Goal: Information Seeking & Learning: Check status

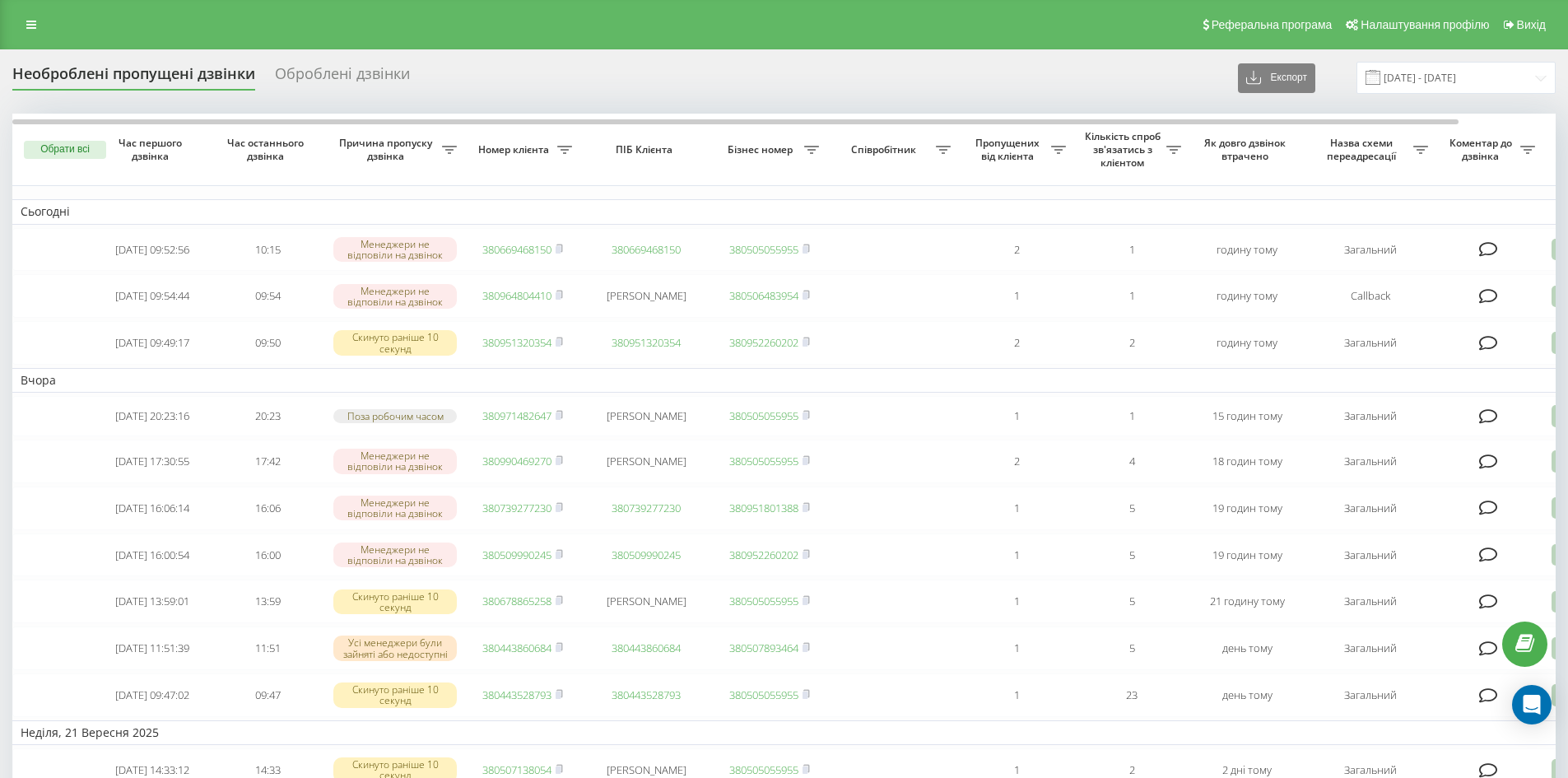
click at [7, 30] on div "Реферальна програма Налаштування профілю Вихід" at bounding box center [784, 25] width 1568 height 49
click at [40, 21] on link at bounding box center [31, 25] width 30 height 23
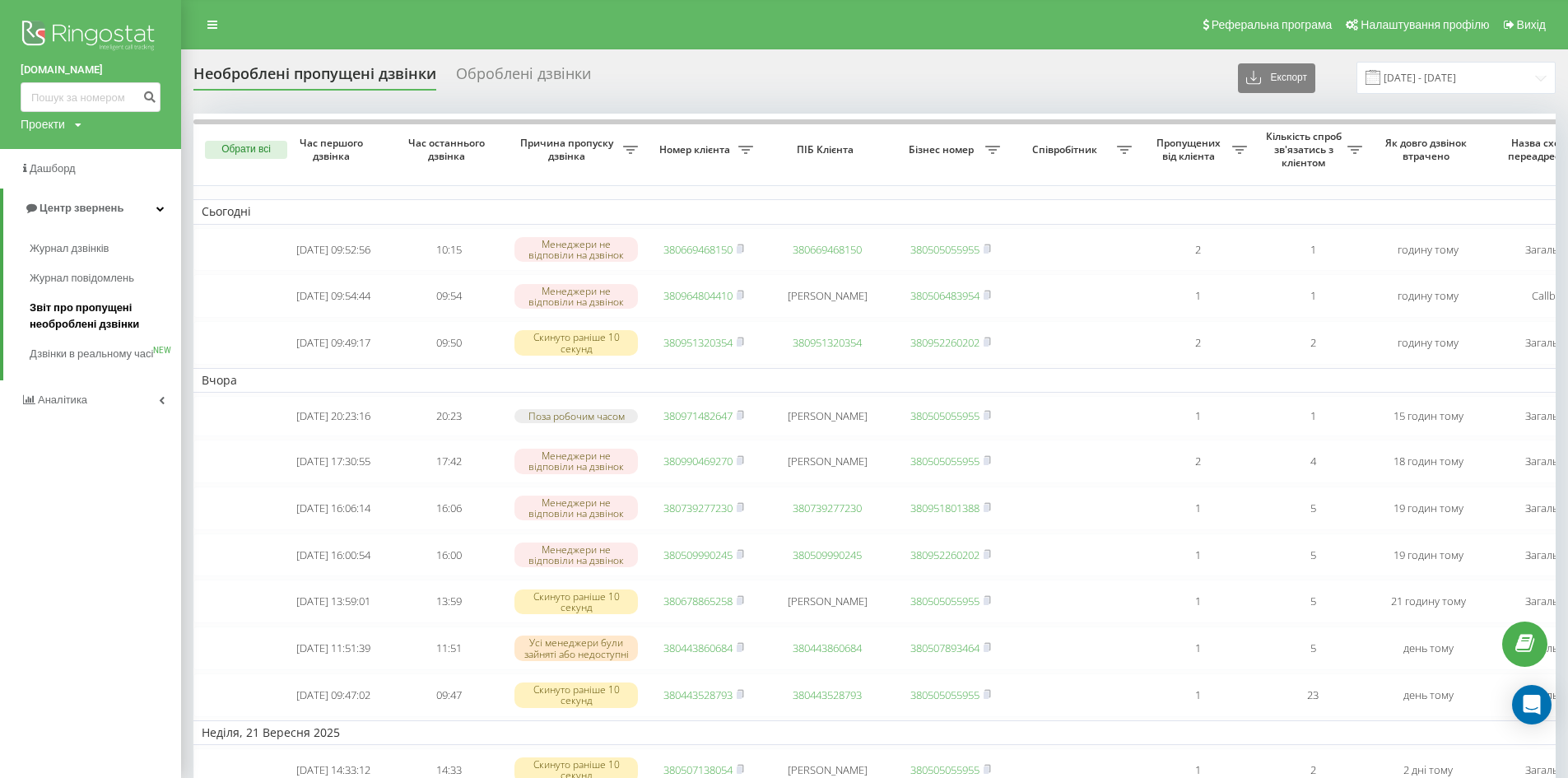
click at [59, 317] on span "Звіт про пропущені необроблені дзвінки" at bounding box center [101, 316] width 143 height 33
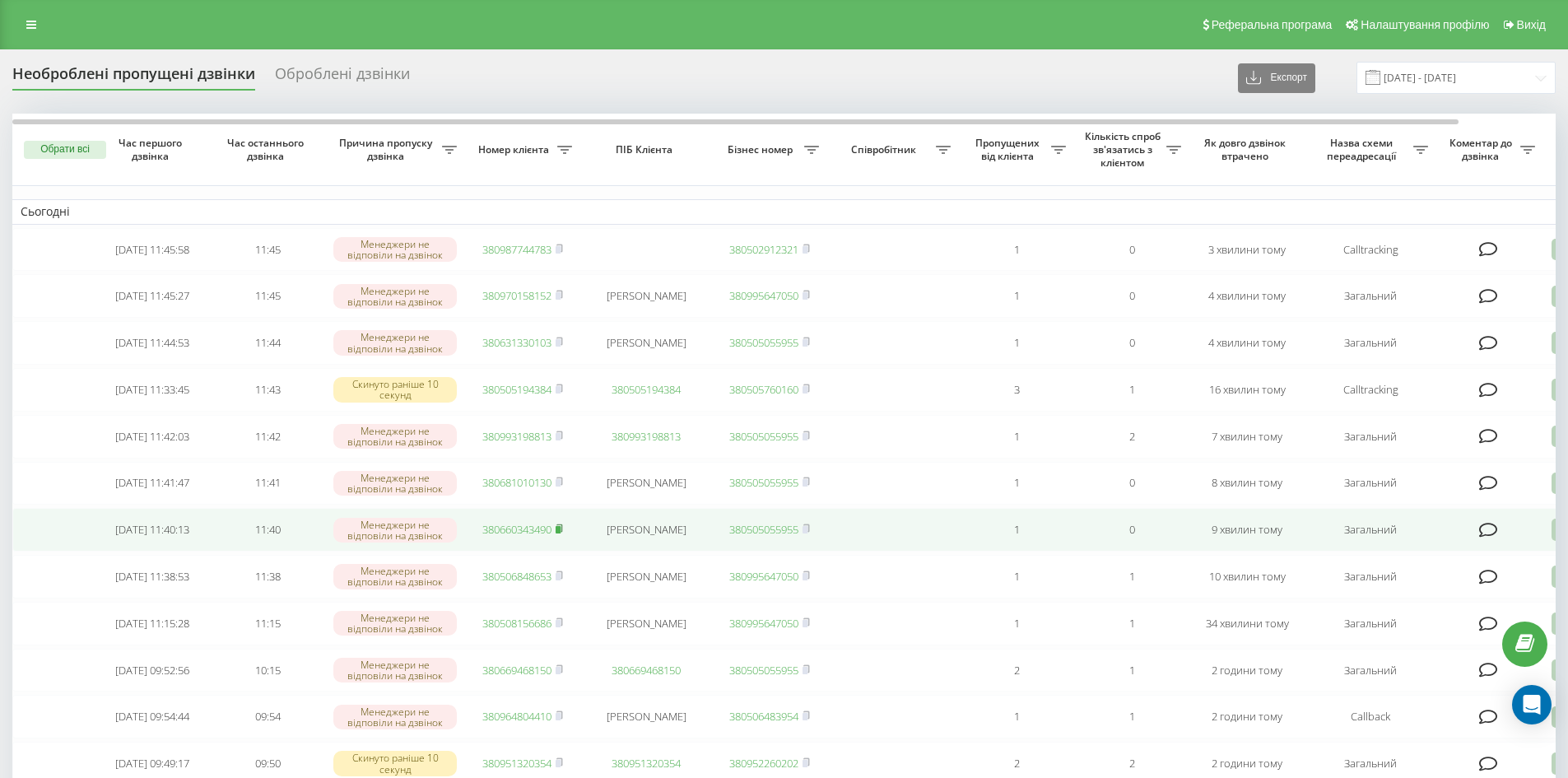
click at [560, 533] on rect at bounding box center [558, 529] width 5 height 7
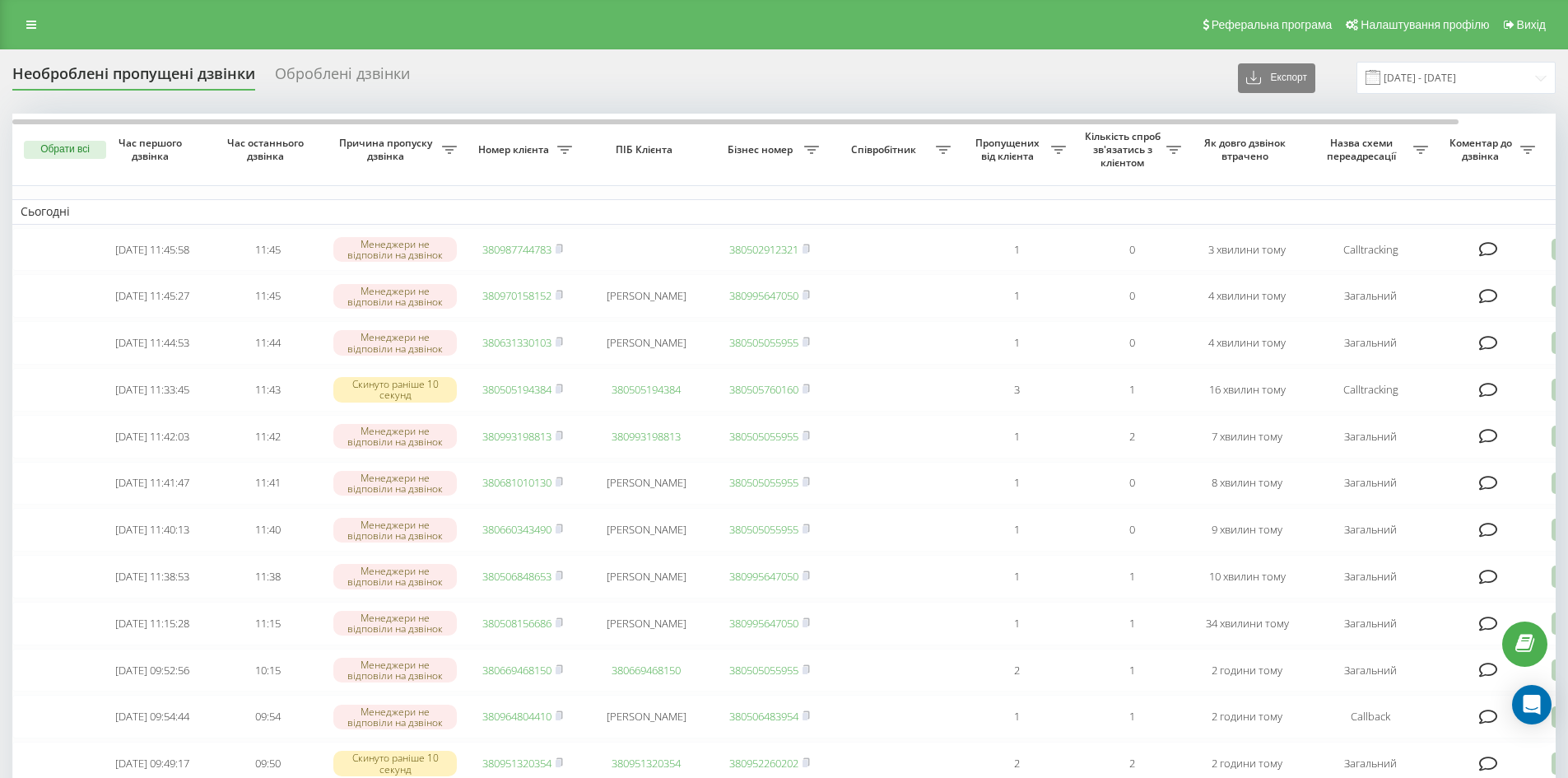
drag, startPoint x: 27, startPoint y: 17, endPoint x: 24, endPoint y: 44, distance: 27.2
click at [27, 17] on link at bounding box center [31, 25] width 30 height 23
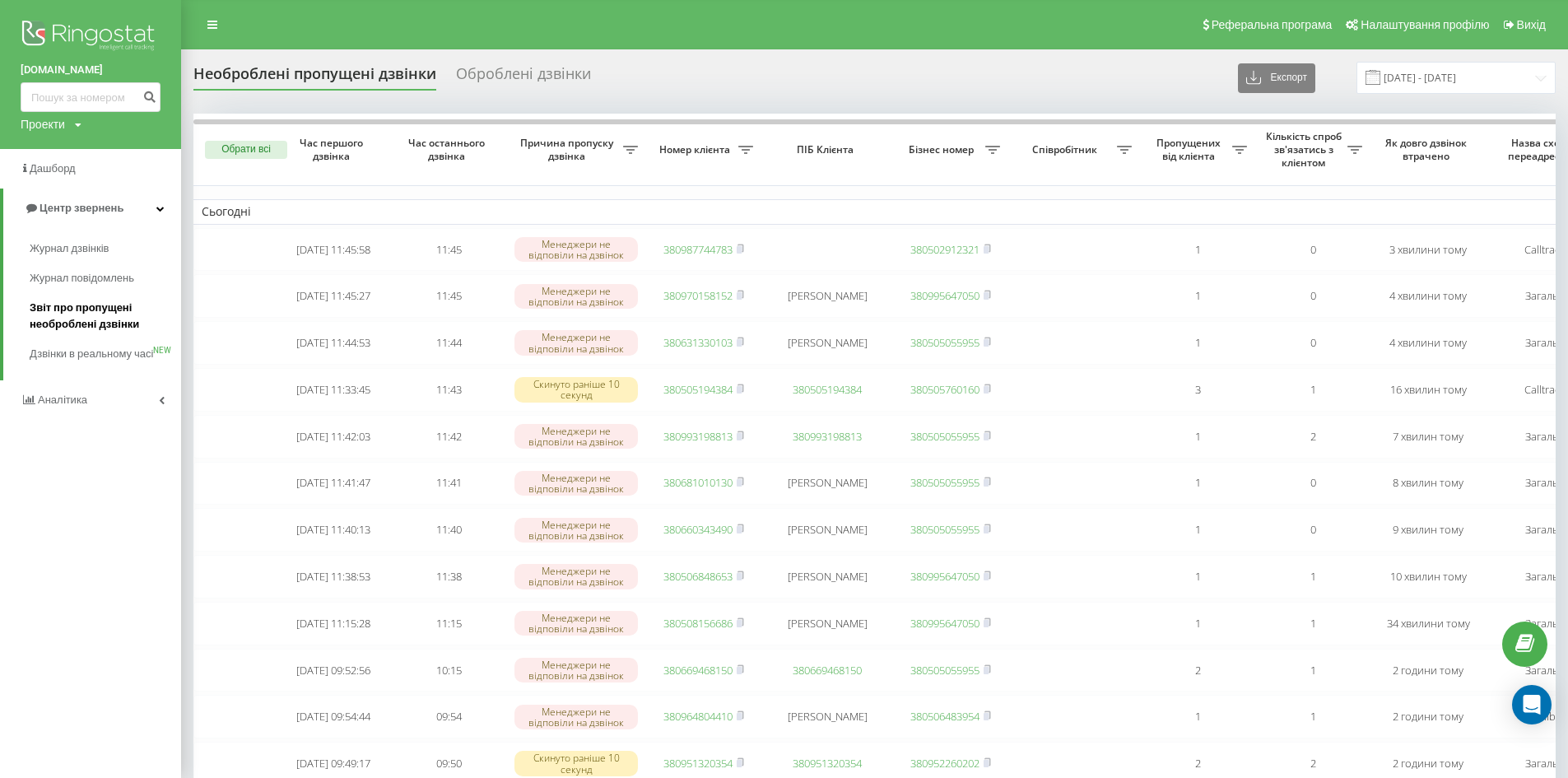
click at [37, 316] on span "Звіт про пропущені необроблені дзвінки" at bounding box center [101, 316] width 143 height 33
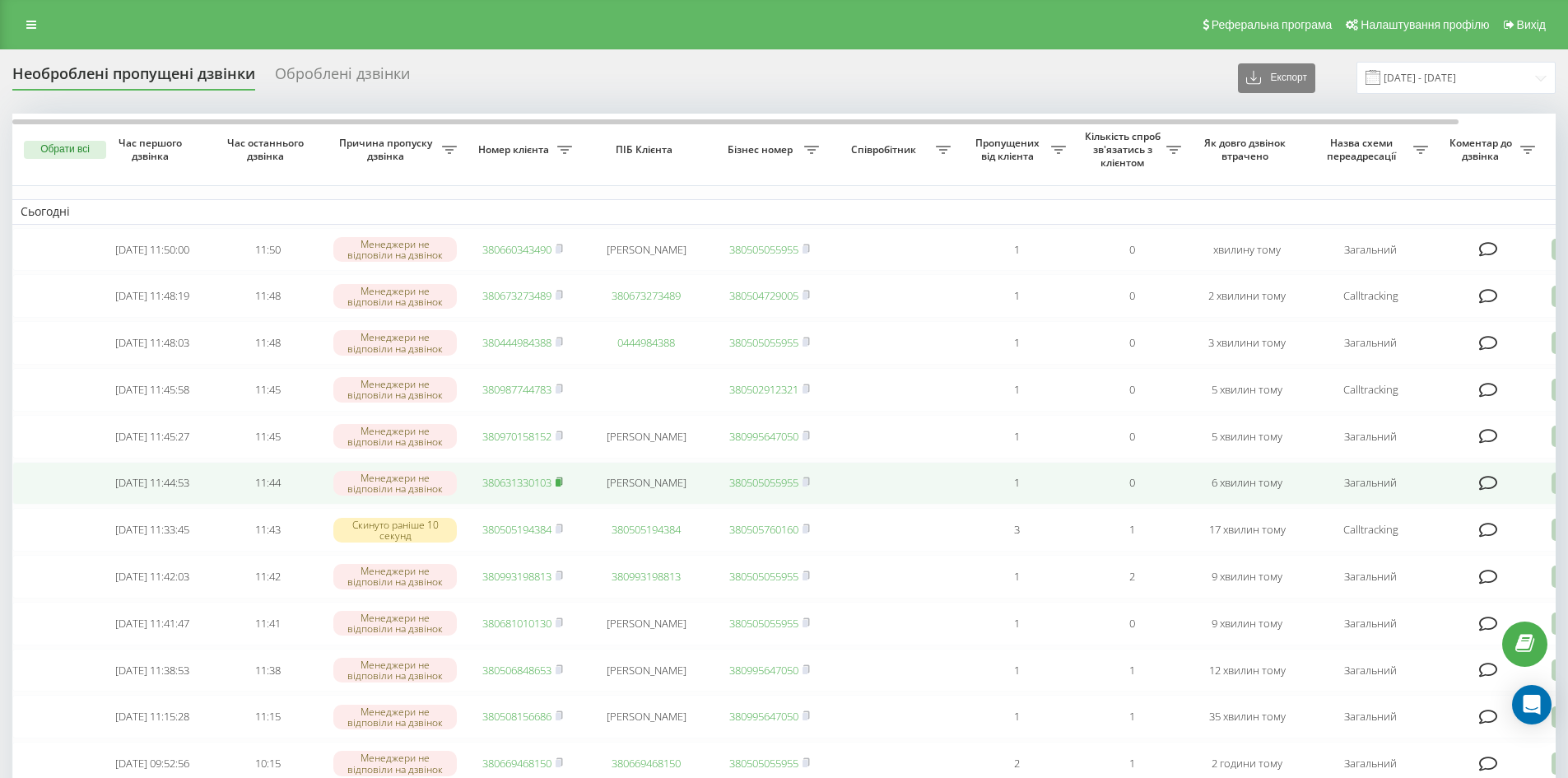
click at [560, 486] on rect at bounding box center [558, 482] width 5 height 7
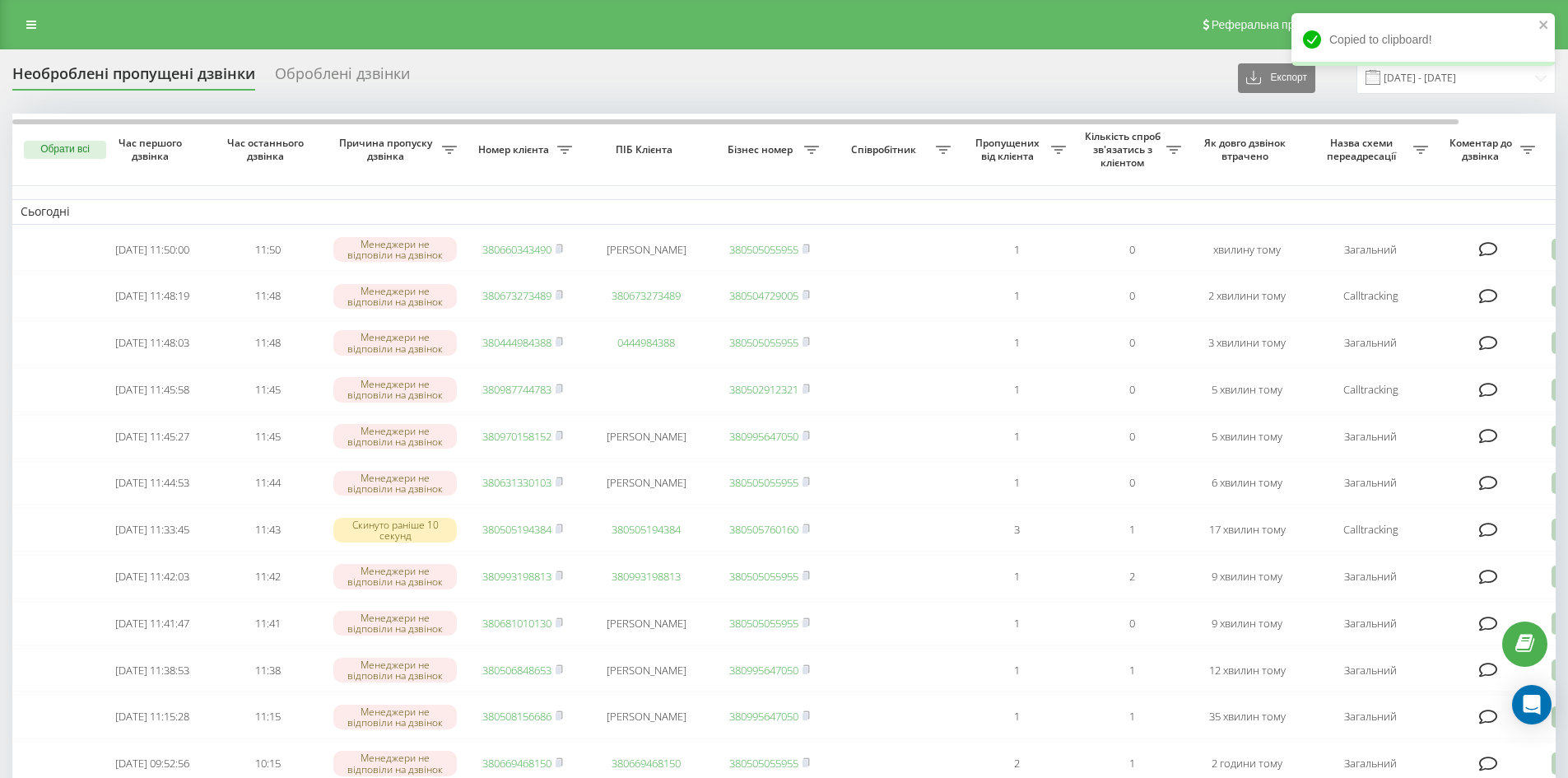
drag, startPoint x: 29, startPoint y: 35, endPoint x: 93, endPoint y: 34, distance: 64.0
click at [29, 35] on link at bounding box center [31, 25] width 30 height 23
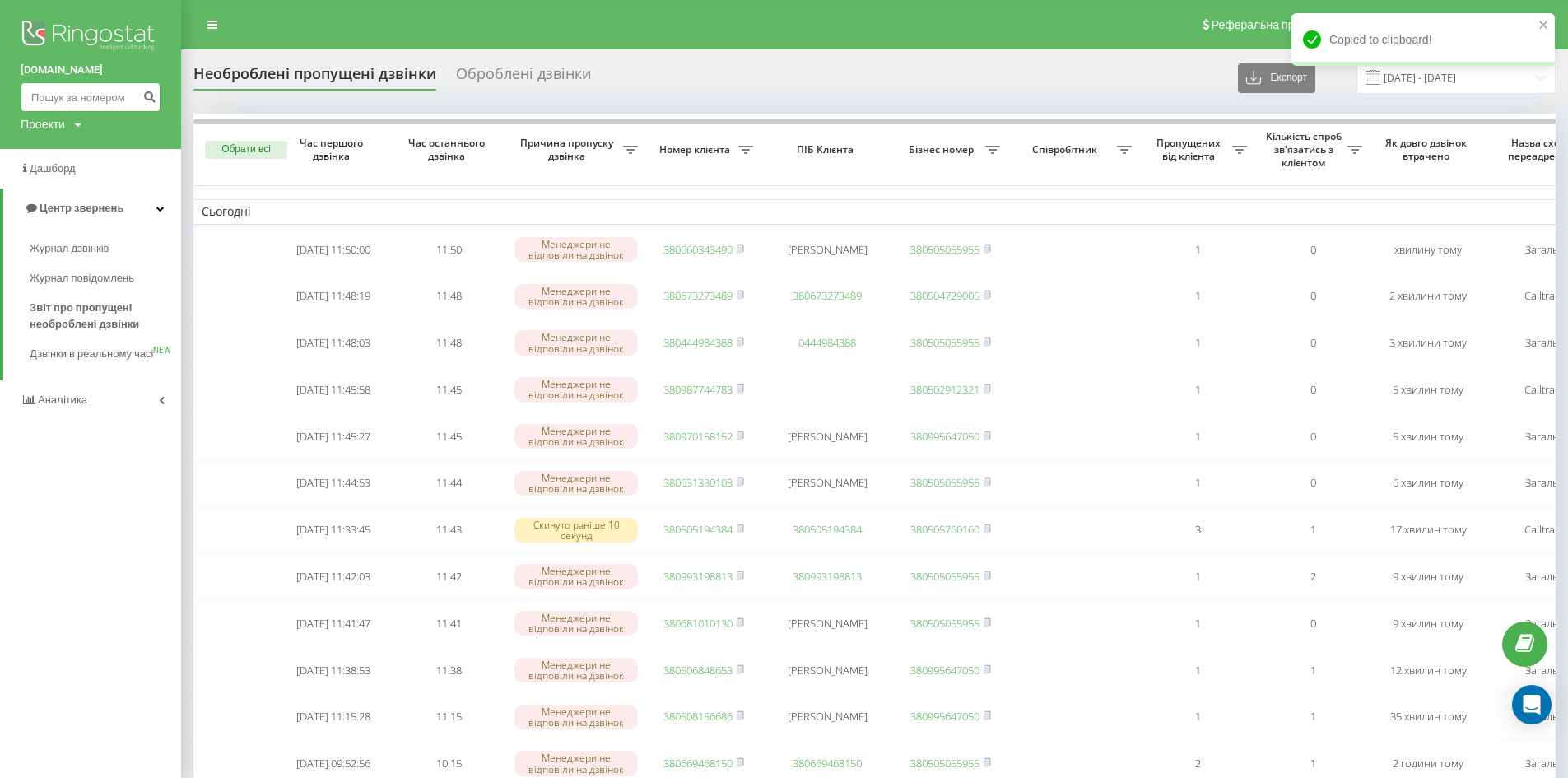
click at [74, 98] on input at bounding box center [91, 97] width 140 height 30
paste input "380631330103"
type input "380631330103"
click at [148, 104] on button "submit" at bounding box center [149, 97] width 22 height 30
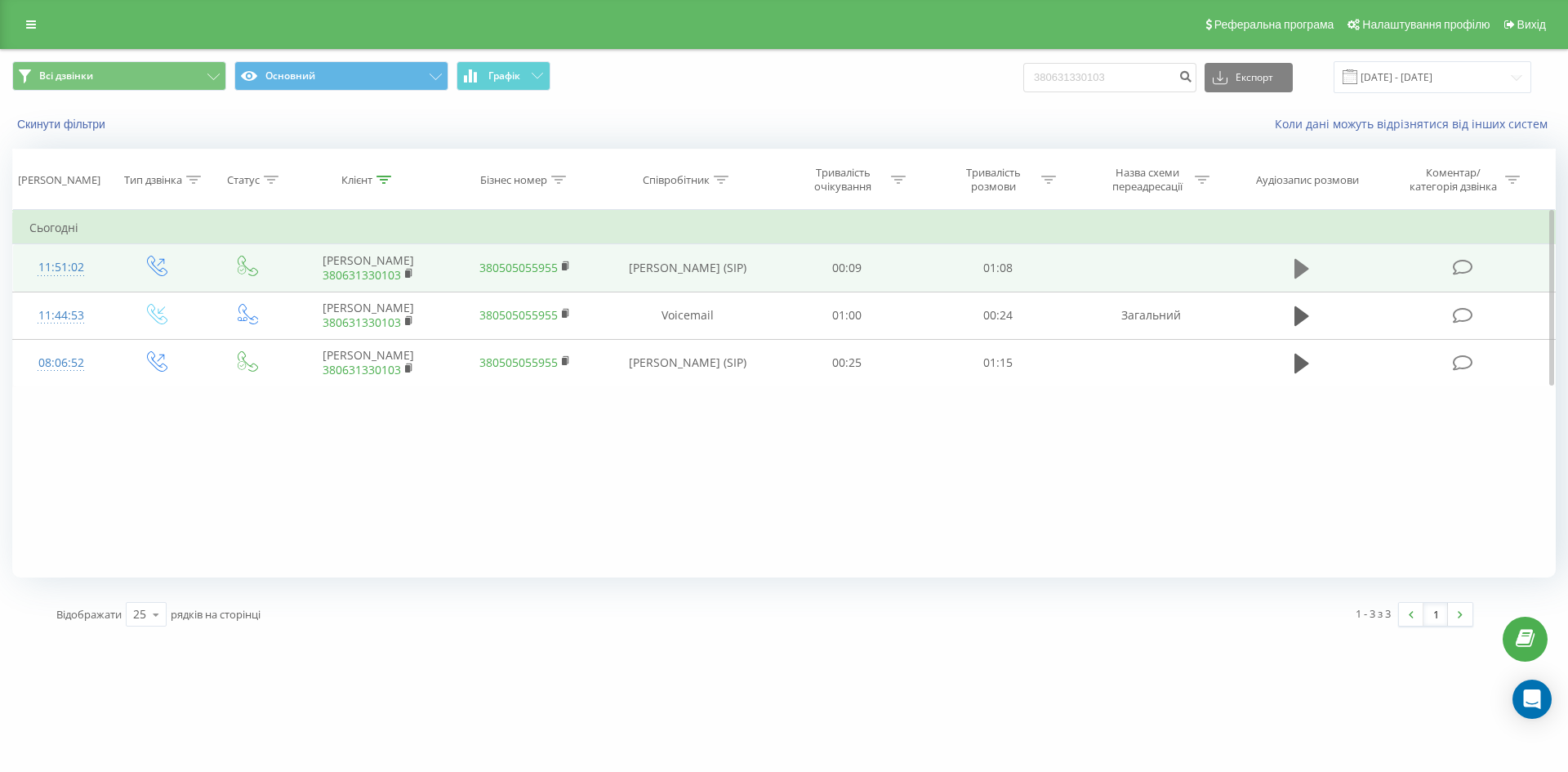
click at [1297, 266] on icon at bounding box center [1302, 269] width 15 height 20
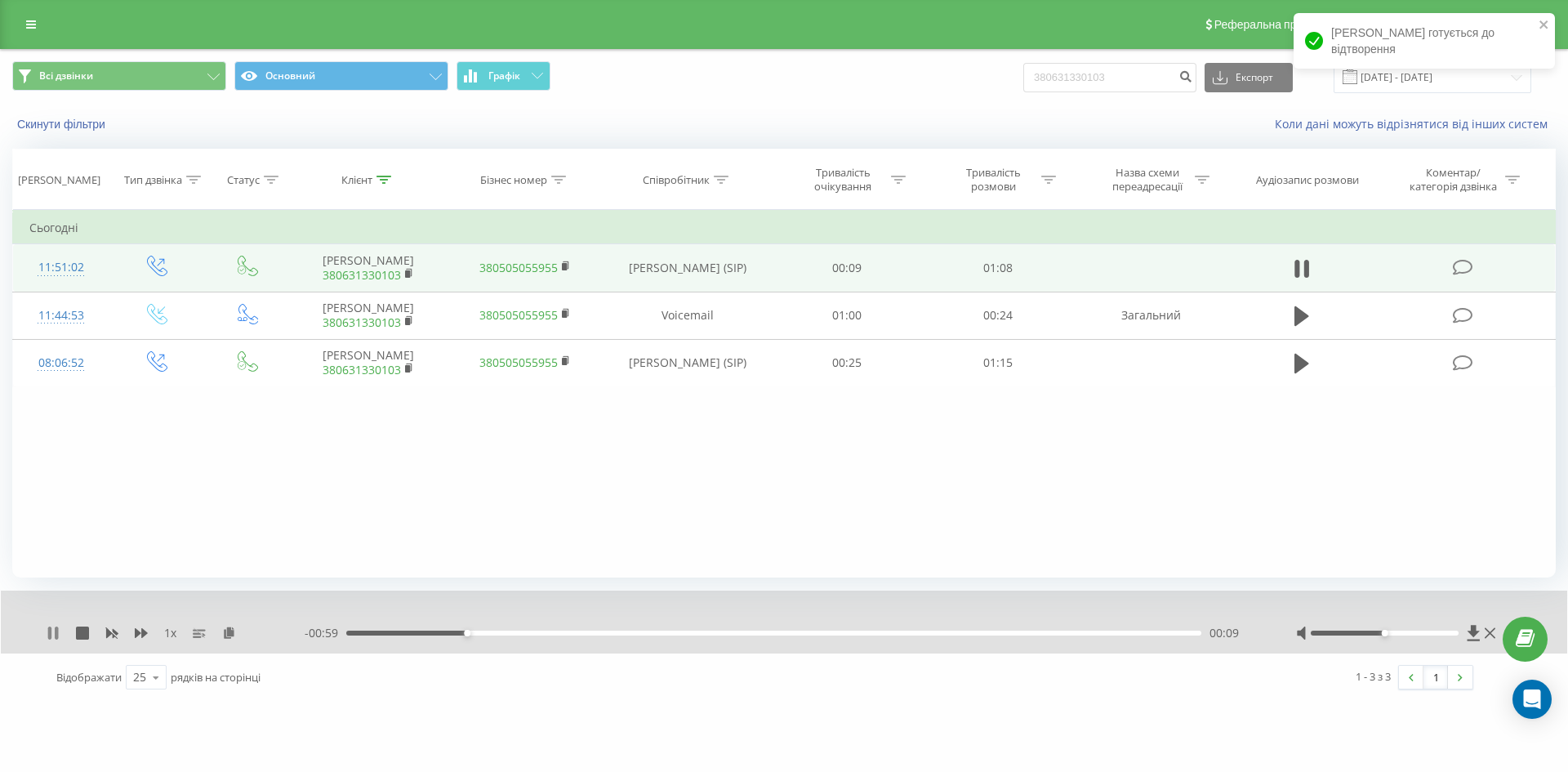
click at [49, 631] on icon at bounding box center [50, 633] width 3 height 13
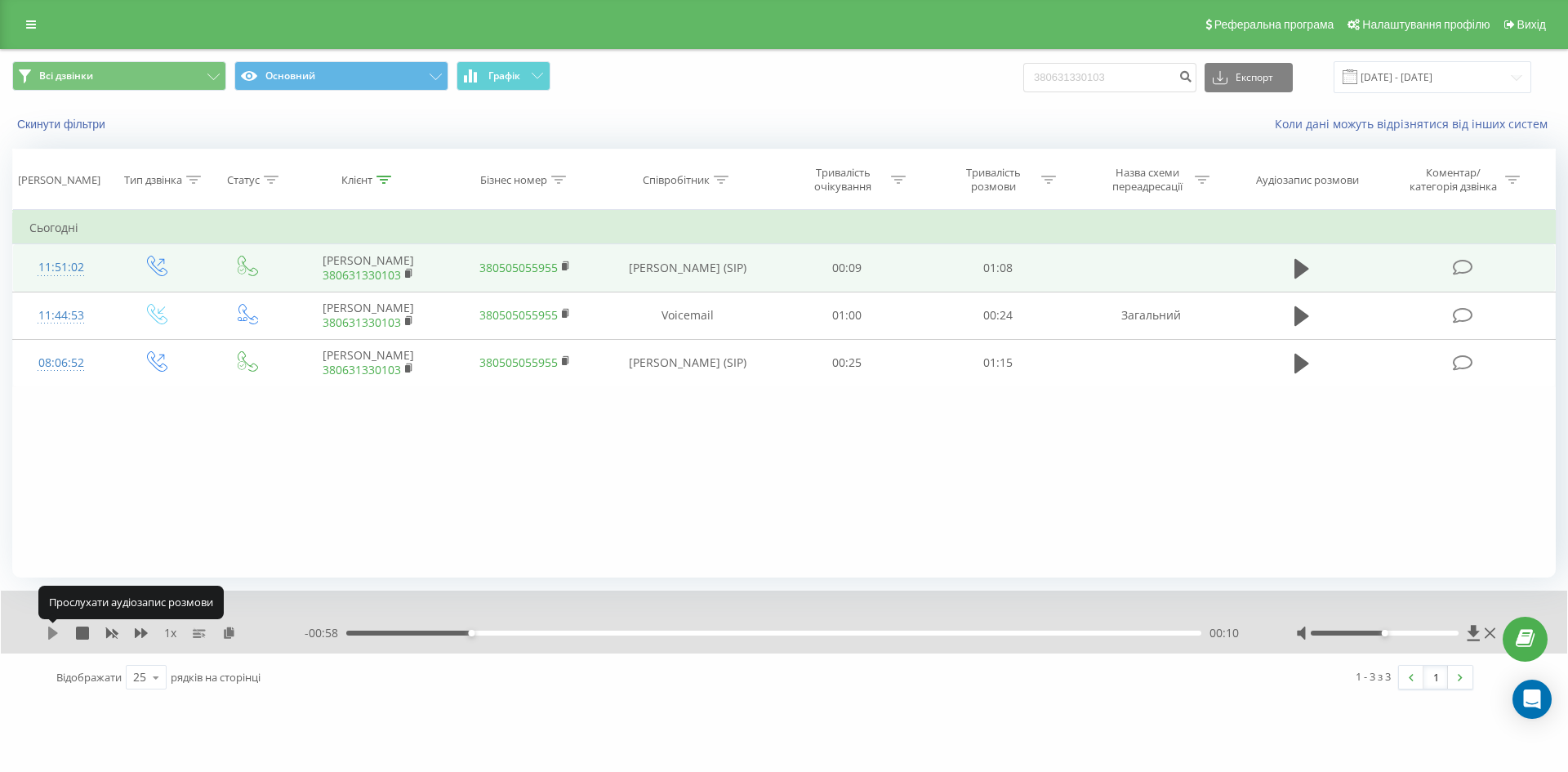
click at [48, 632] on icon at bounding box center [53, 633] width 13 height 13
click at [48, 632] on icon at bounding box center [50, 633] width 3 height 13
click at [48, 629] on icon at bounding box center [53, 633] width 13 height 13
click at [48, 629] on icon at bounding box center [50, 633] width 3 height 13
click at [48, 629] on icon at bounding box center [53, 633] width 13 height 13
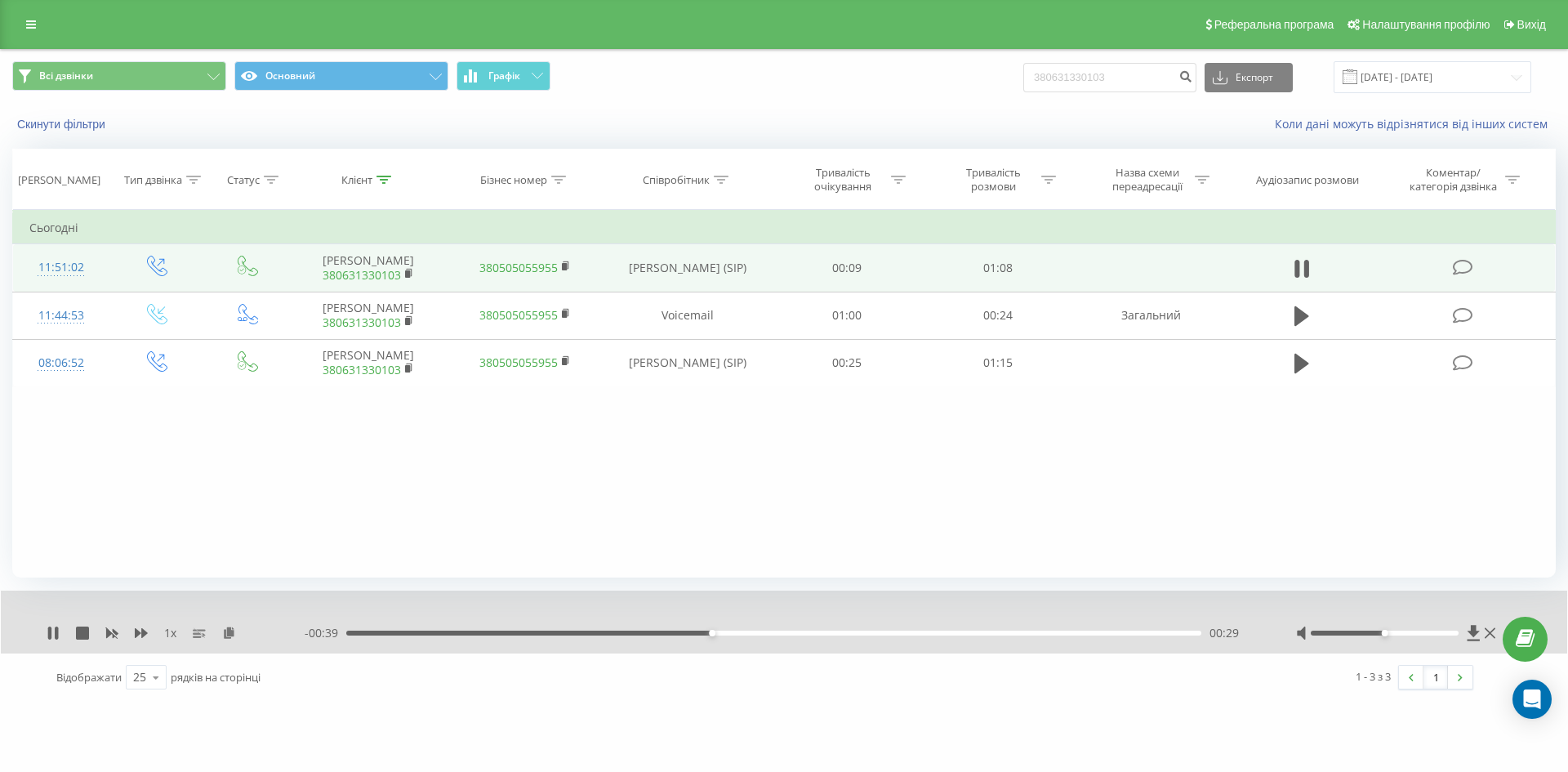
click at [62, 629] on div "1 x" at bounding box center [176, 633] width 258 height 16
click at [47, 630] on icon at bounding box center [53, 633] width 13 height 13
click at [645, 631] on div "00:30" at bounding box center [773, 633] width 855 height 5
click at [52, 628] on icon at bounding box center [53, 633] width 13 height 13
drag, startPoint x: 51, startPoint y: 633, endPoint x: 97, endPoint y: 626, distance: 46.5
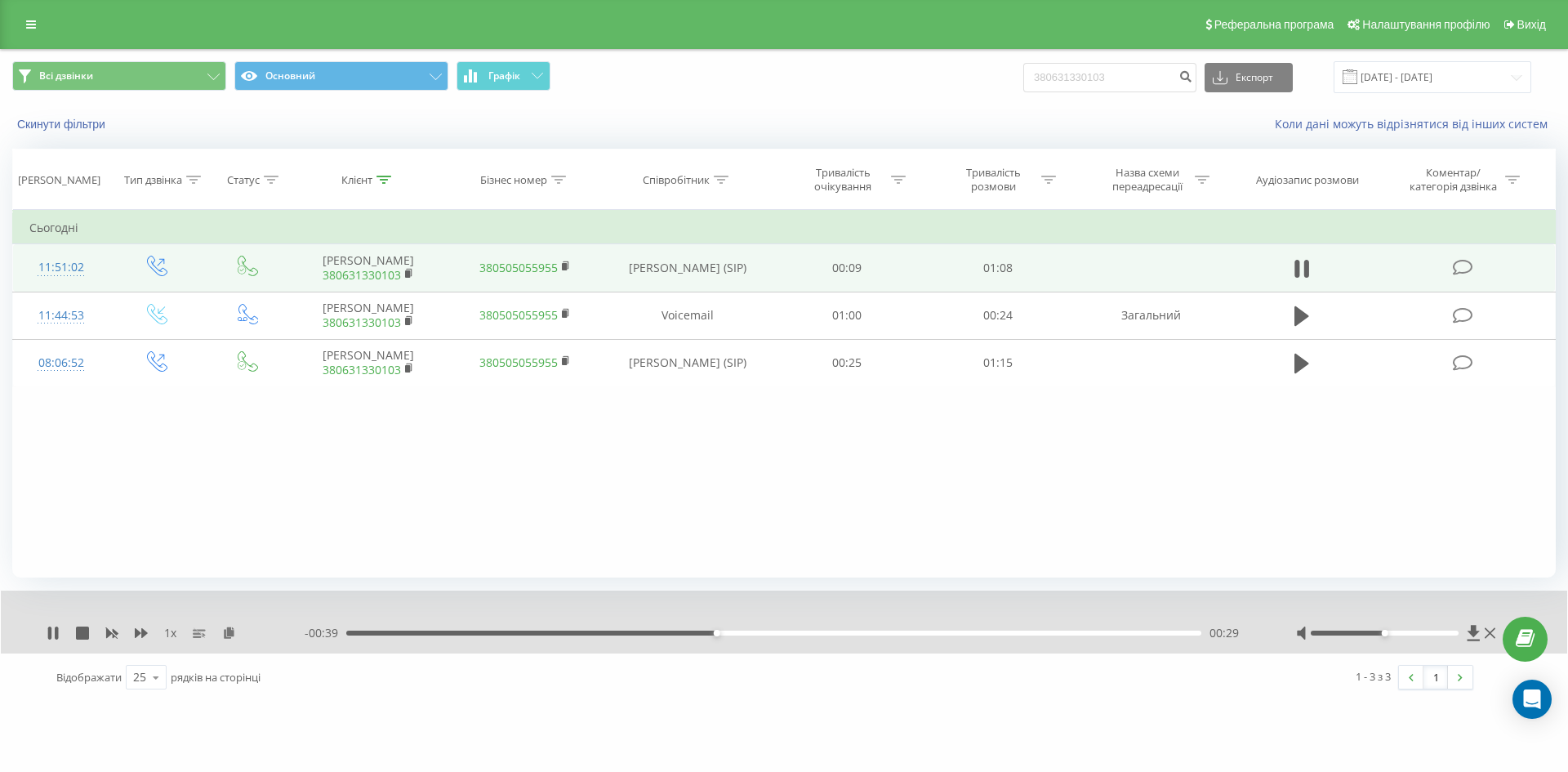
click at [51, 632] on icon at bounding box center [50, 633] width 3 height 13
click at [31, 26] on icon at bounding box center [31, 25] width 10 height 11
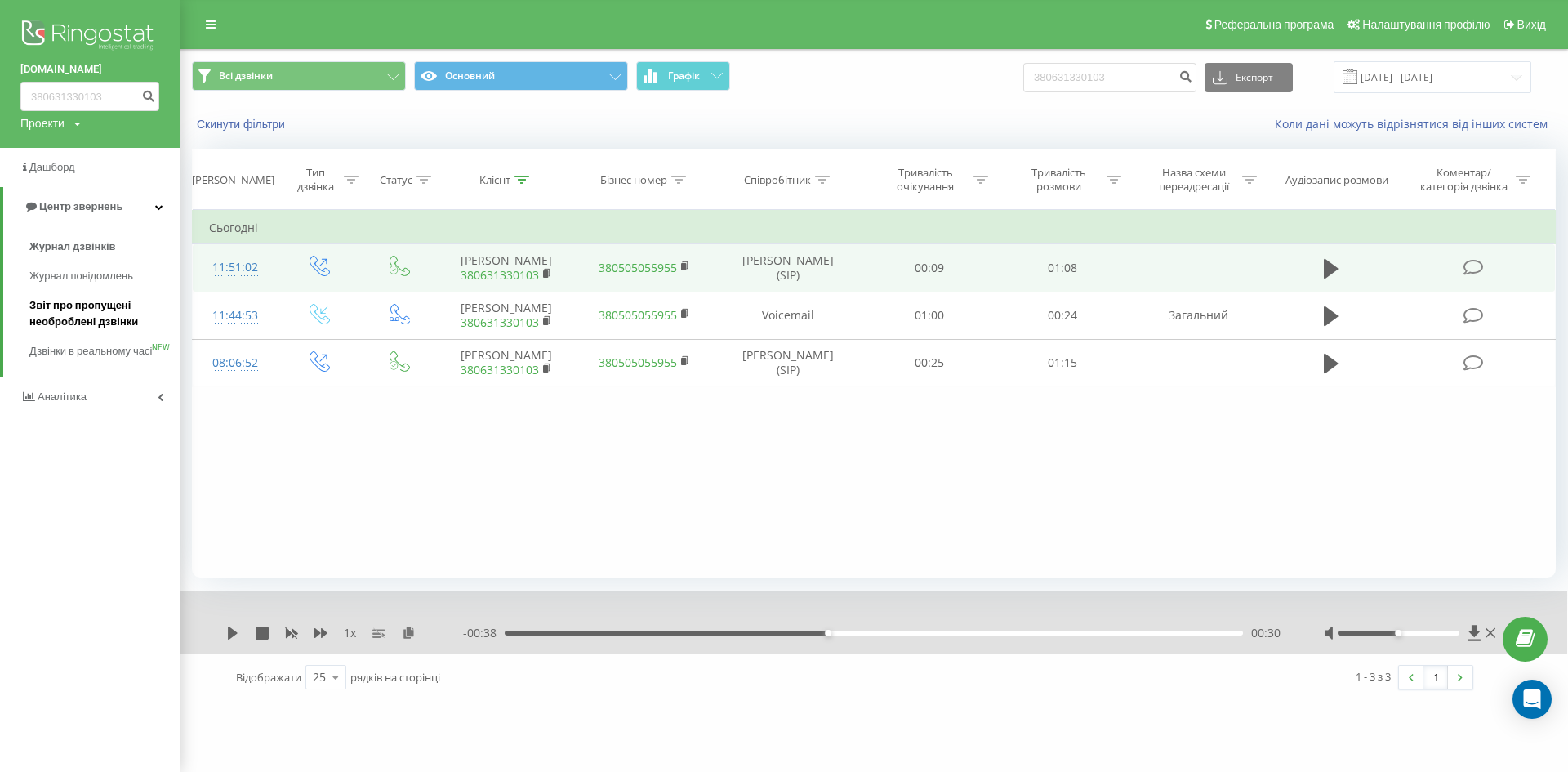
click at [105, 310] on span "Звіт про пропущені необроблені дзвінки" at bounding box center [101, 313] width 142 height 33
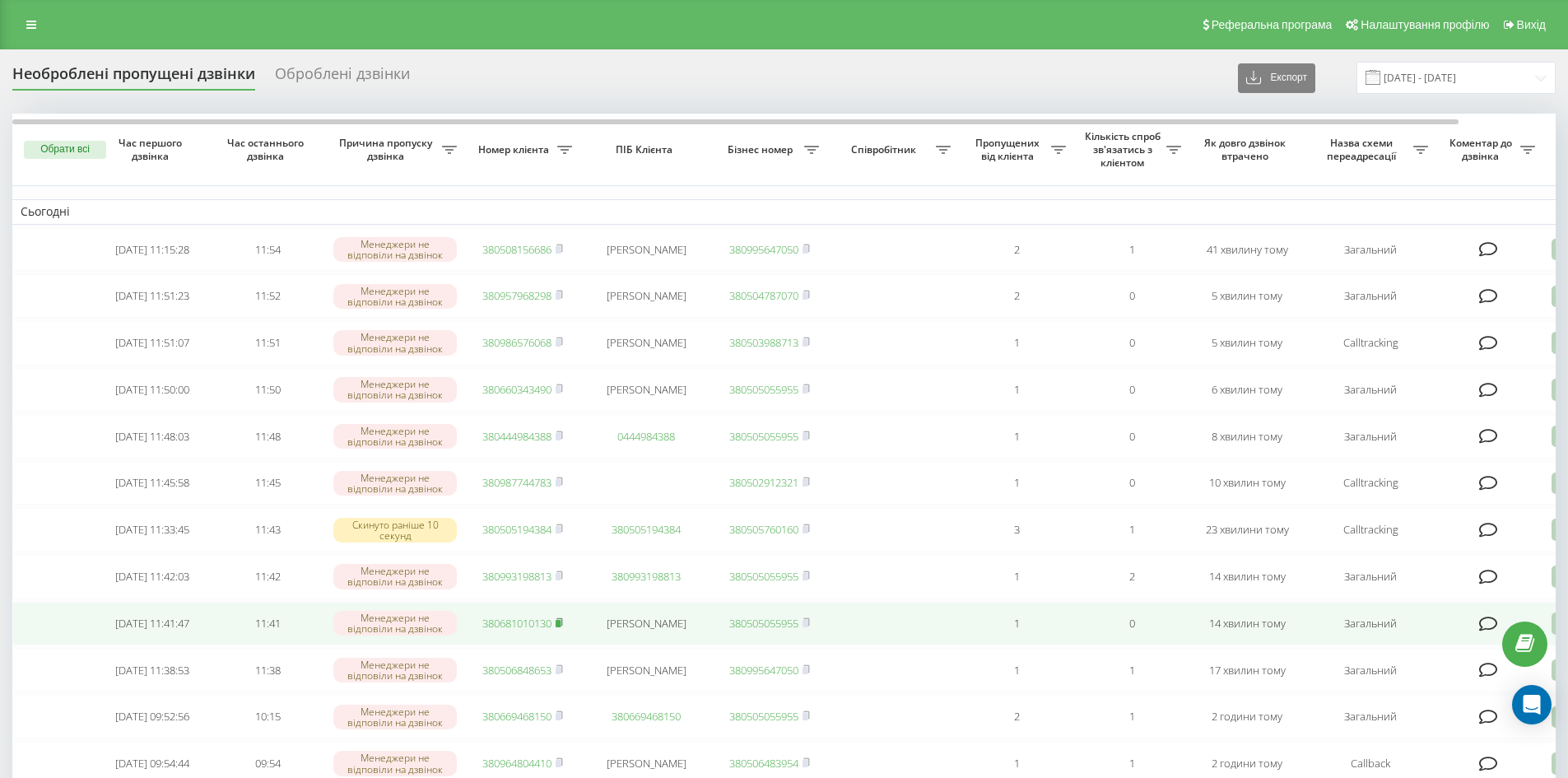
click at [561, 627] on rect at bounding box center [558, 623] width 5 height 7
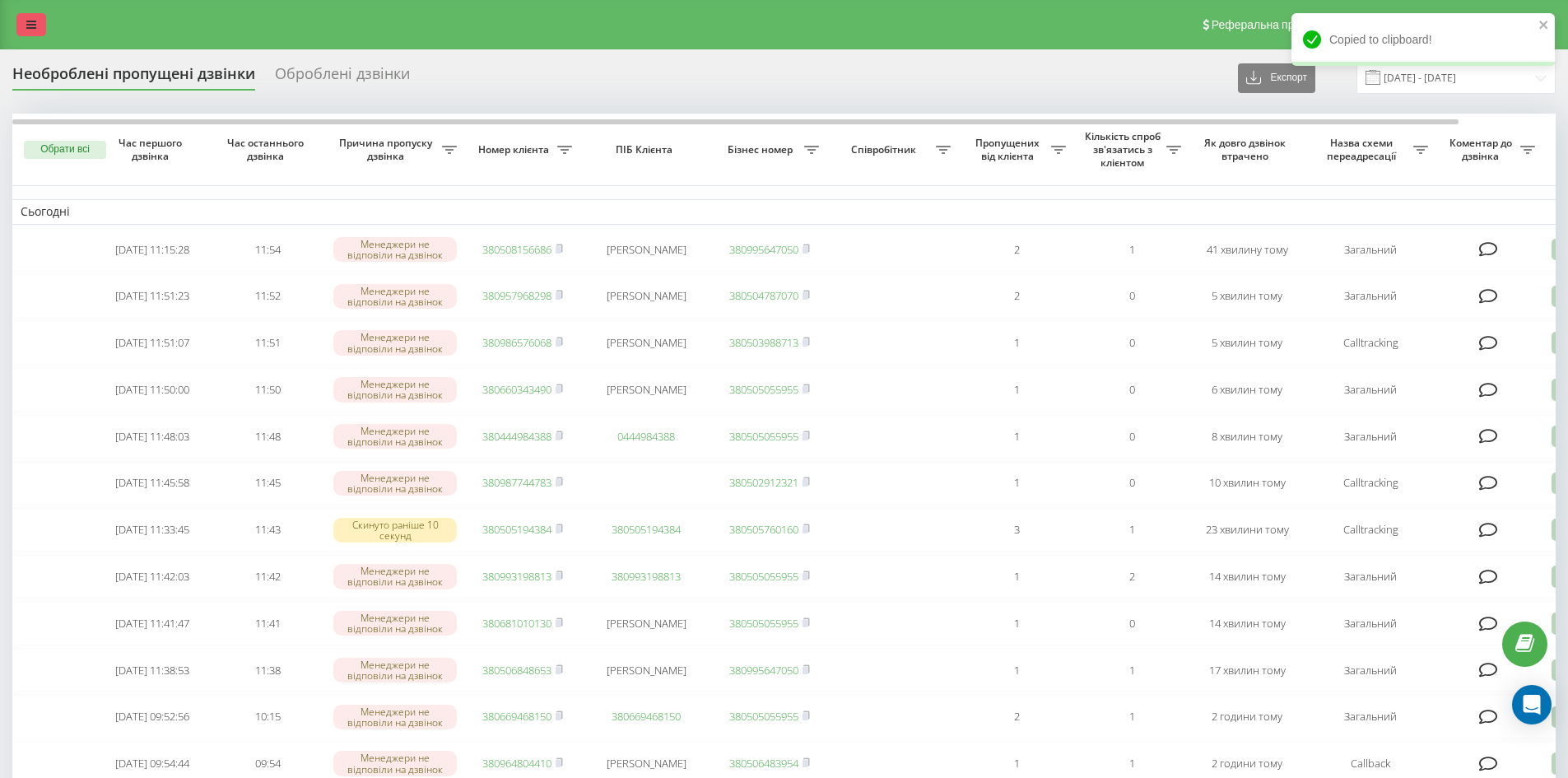
click at [29, 15] on link at bounding box center [31, 25] width 30 height 23
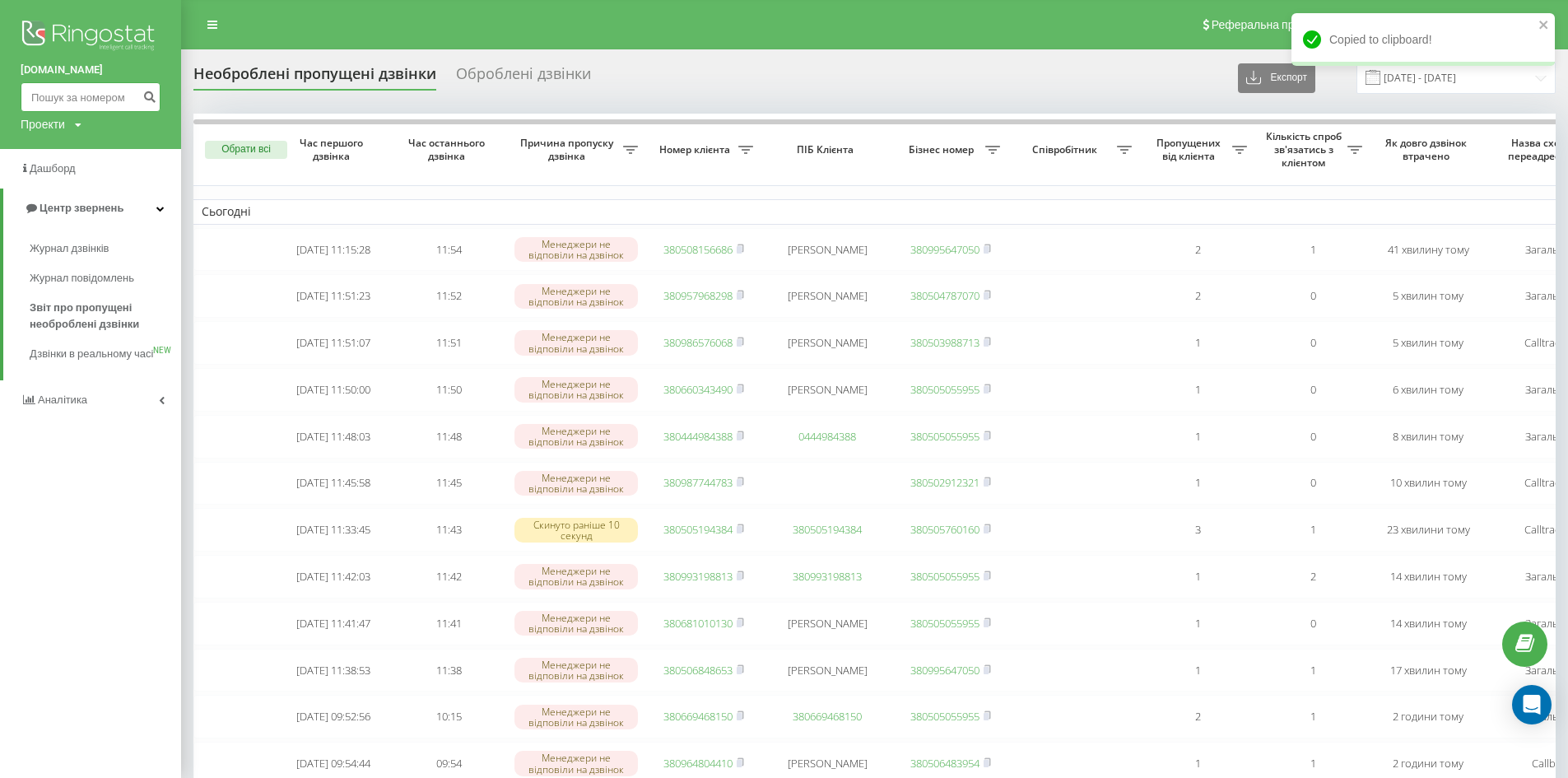
click at [51, 104] on input at bounding box center [91, 97] width 140 height 30
paste input "380681010130"
type input "380681010130"
click at [157, 99] on button "submit" at bounding box center [149, 97] width 22 height 30
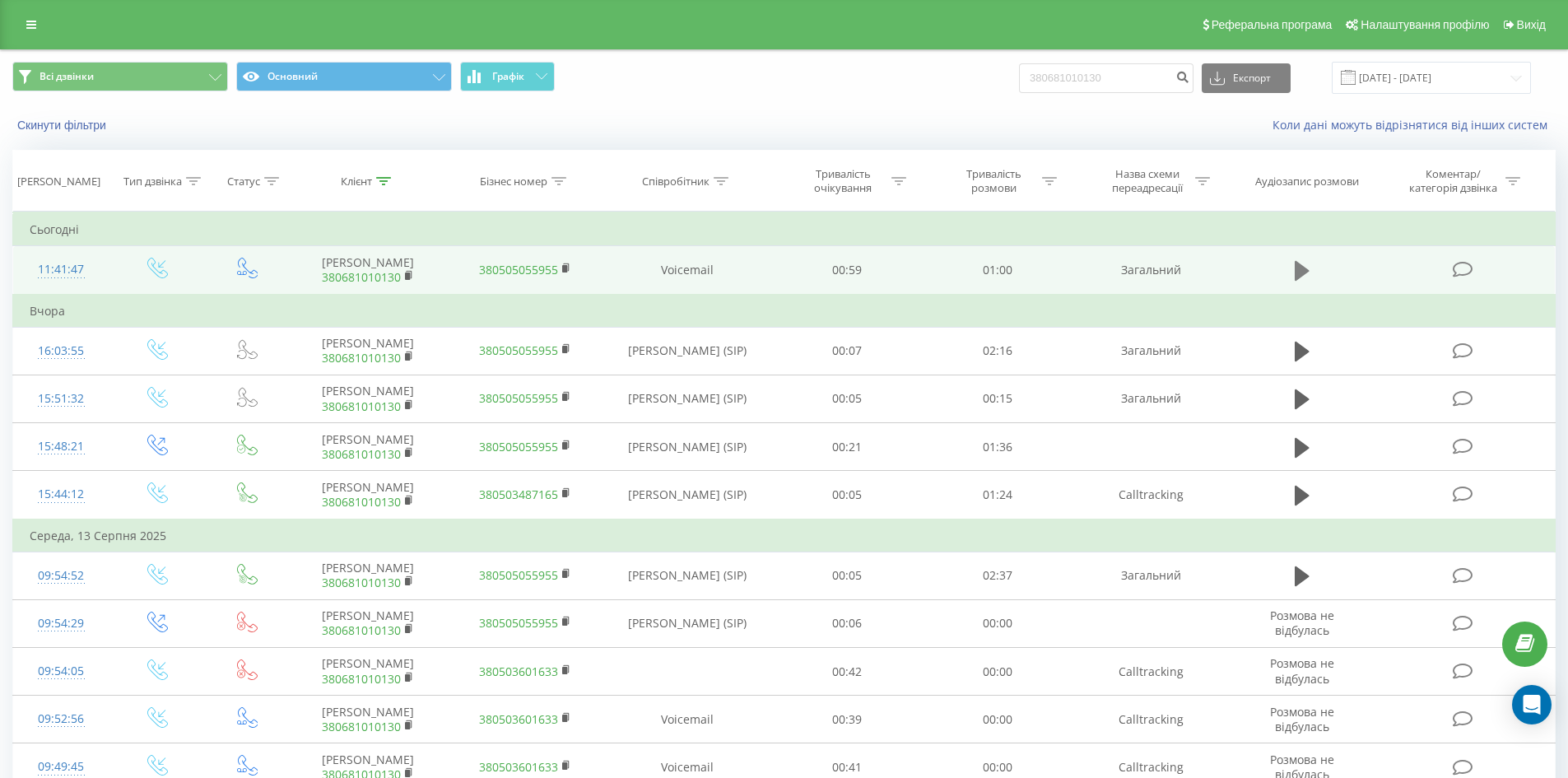
click at [1299, 275] on icon at bounding box center [1303, 271] width 15 height 20
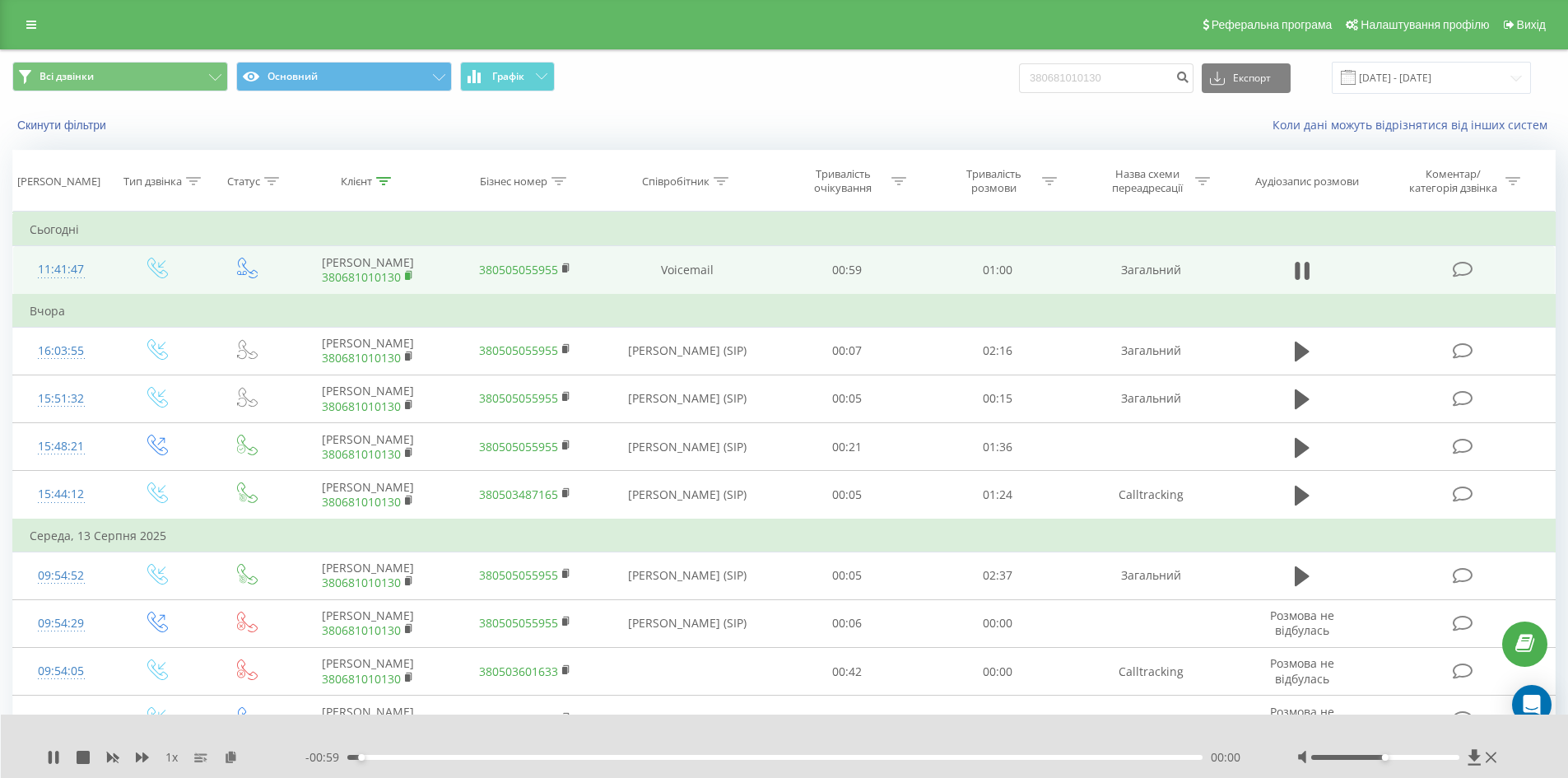
click at [405, 281] on icon at bounding box center [409, 275] width 9 height 12
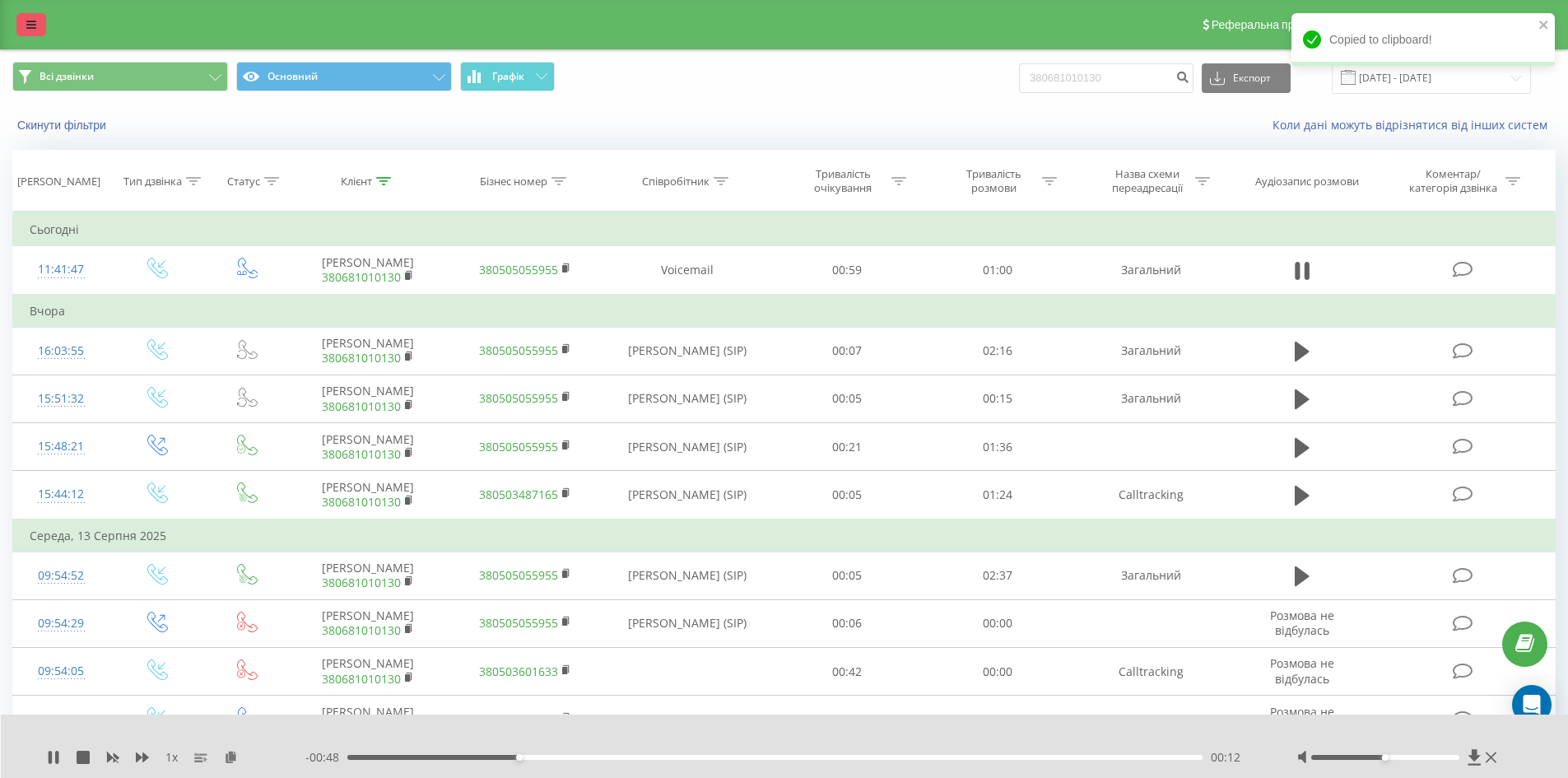
click at [19, 27] on link at bounding box center [31, 25] width 30 height 23
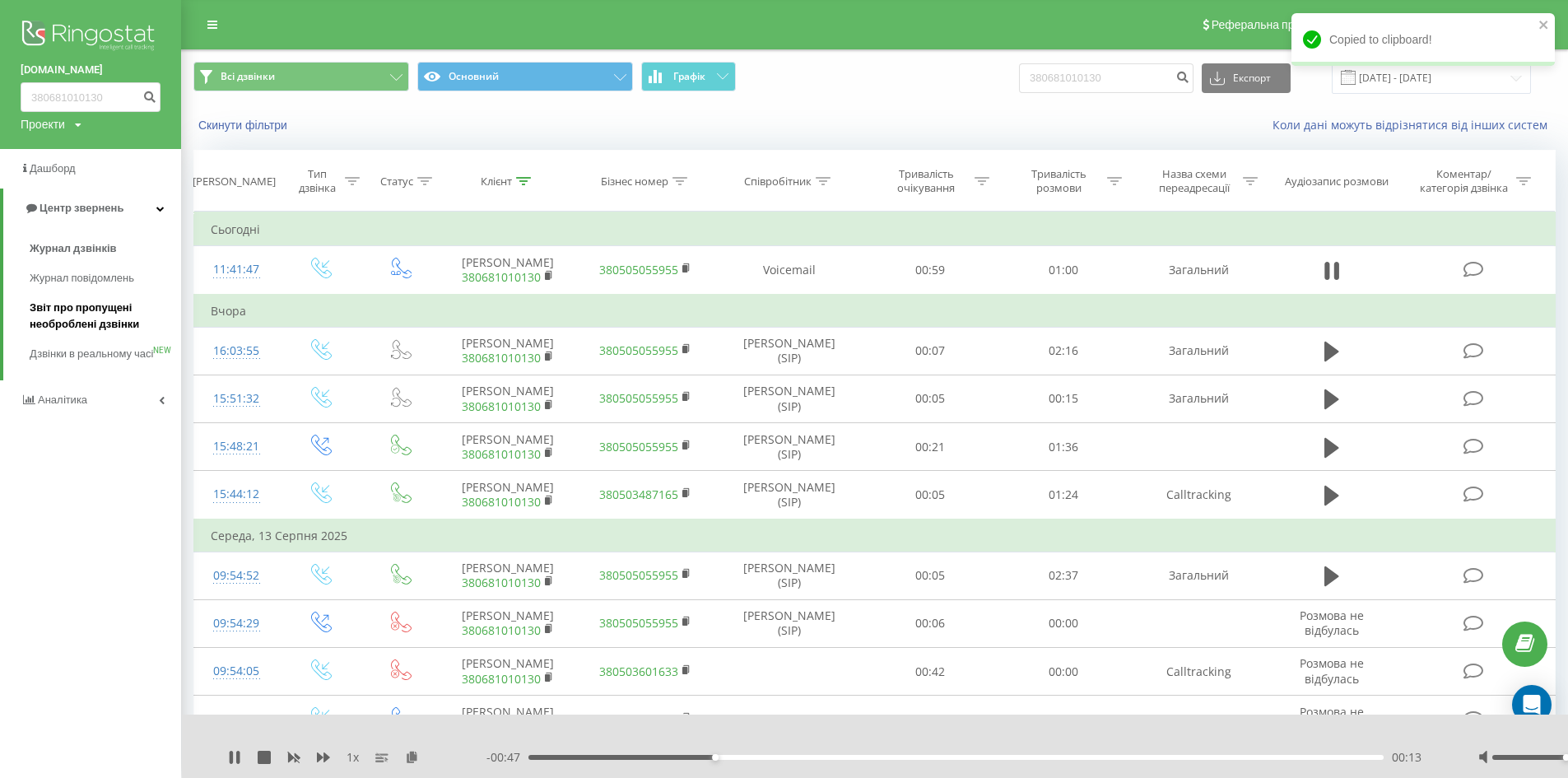
click at [77, 309] on span "Звіт про пропущені необроблені дзвінки" at bounding box center [101, 316] width 143 height 33
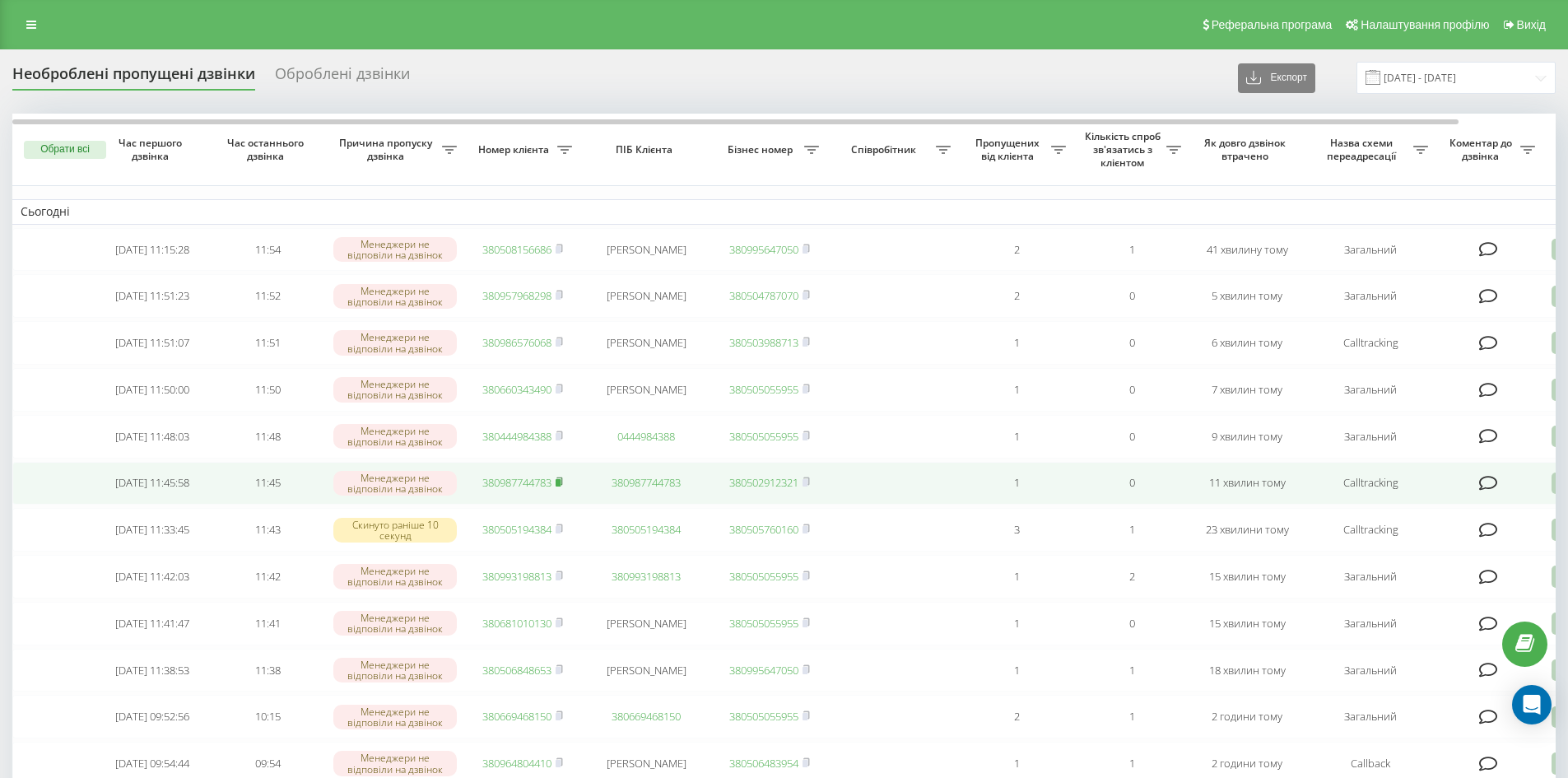
click at [561, 486] on rect at bounding box center [558, 482] width 5 height 7
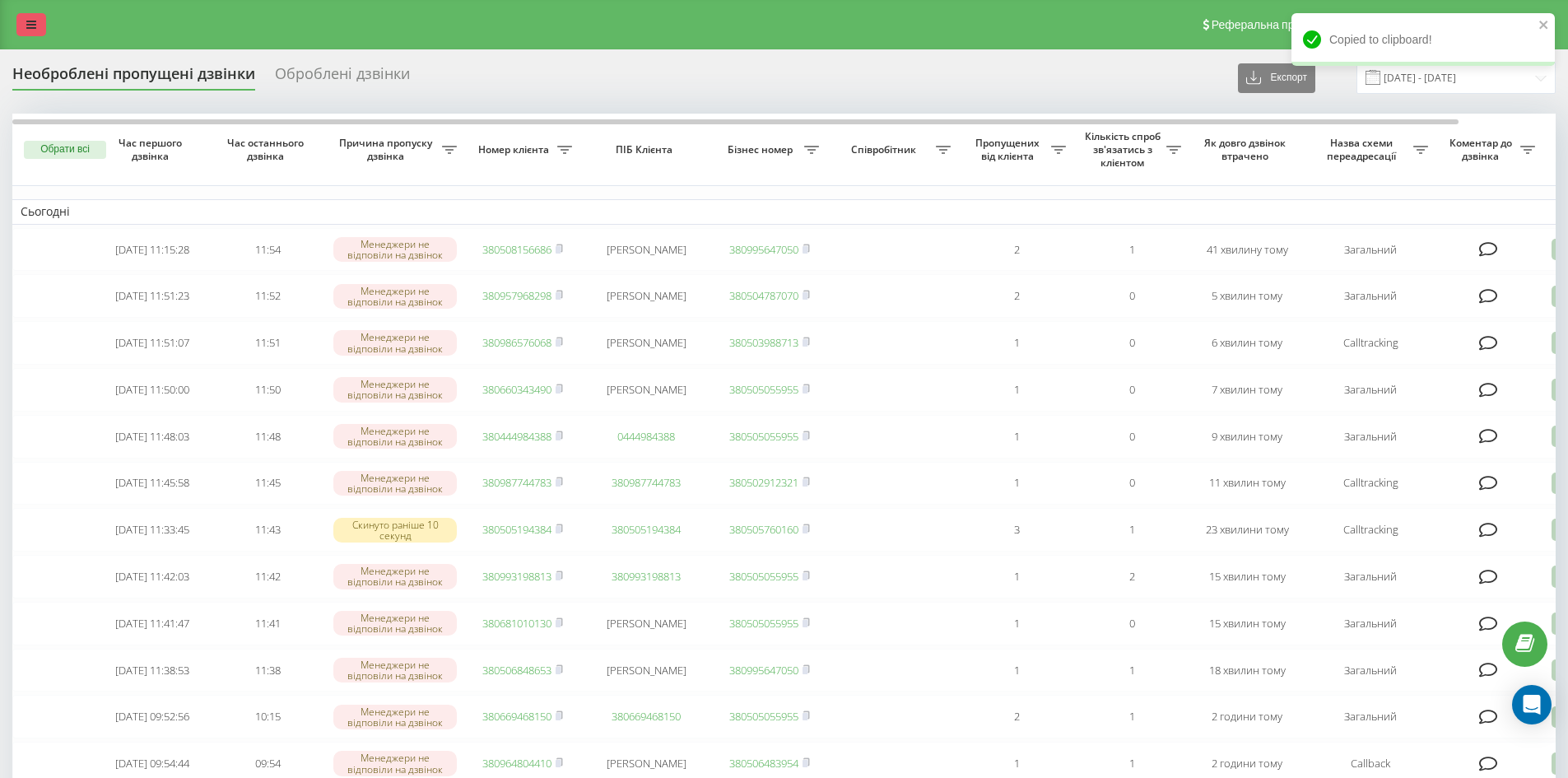
click at [31, 21] on icon at bounding box center [31, 25] width 10 height 12
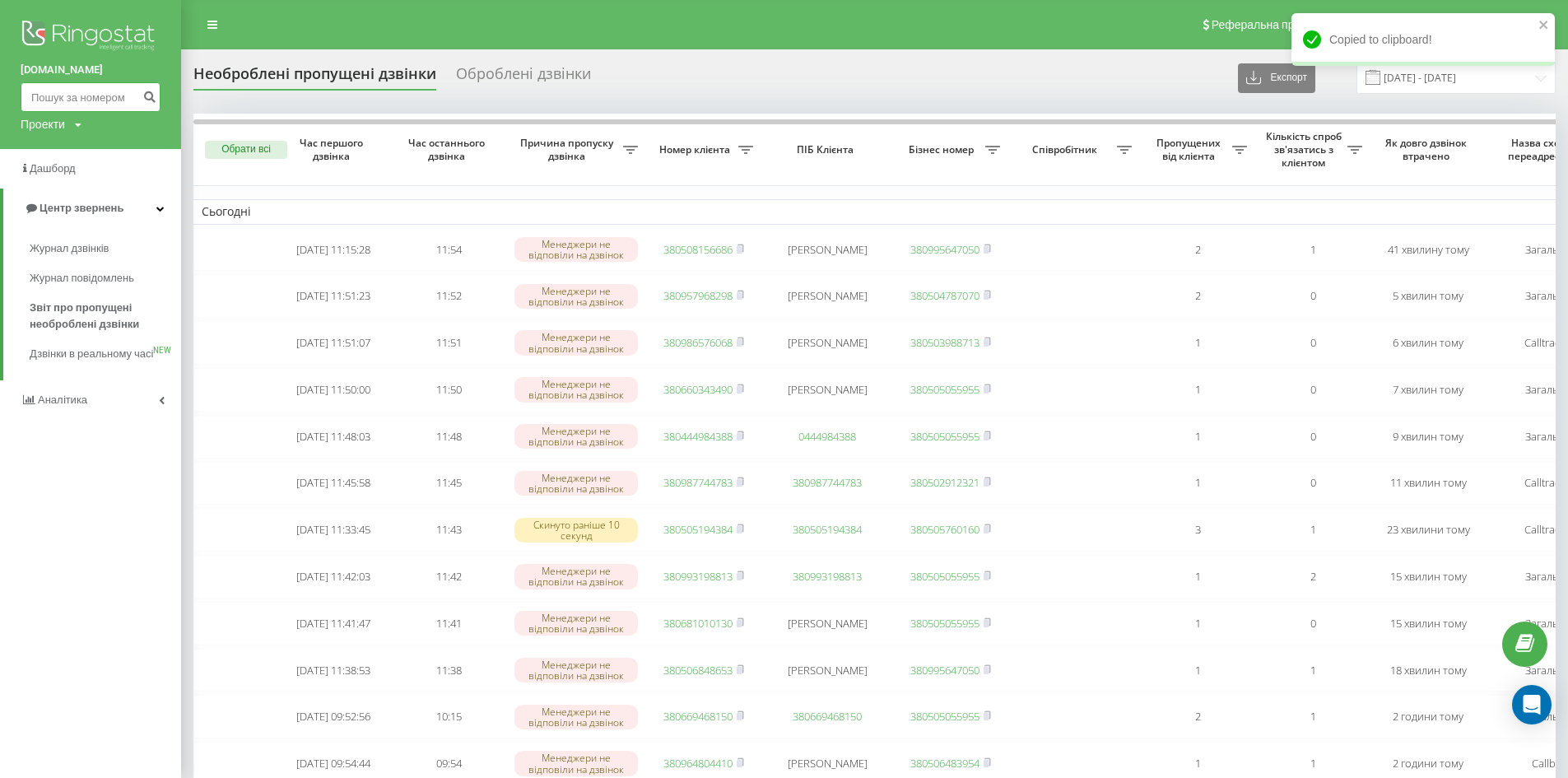
click at [73, 101] on input at bounding box center [91, 97] width 140 height 30
paste input "380987744783"
type input "380987744783"
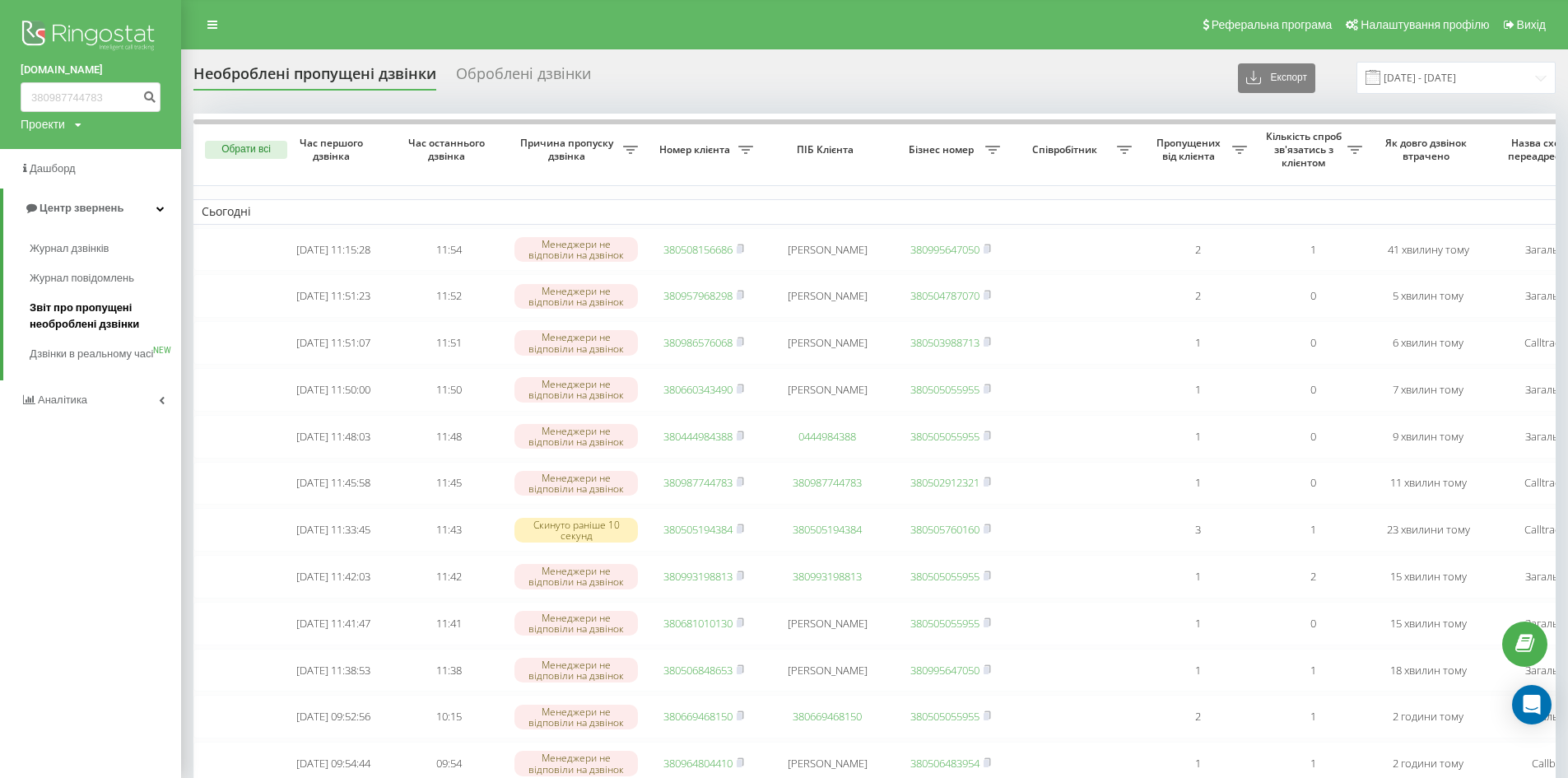
click at [108, 311] on span "Звіт про пропущені необроблені дзвінки" at bounding box center [101, 316] width 143 height 33
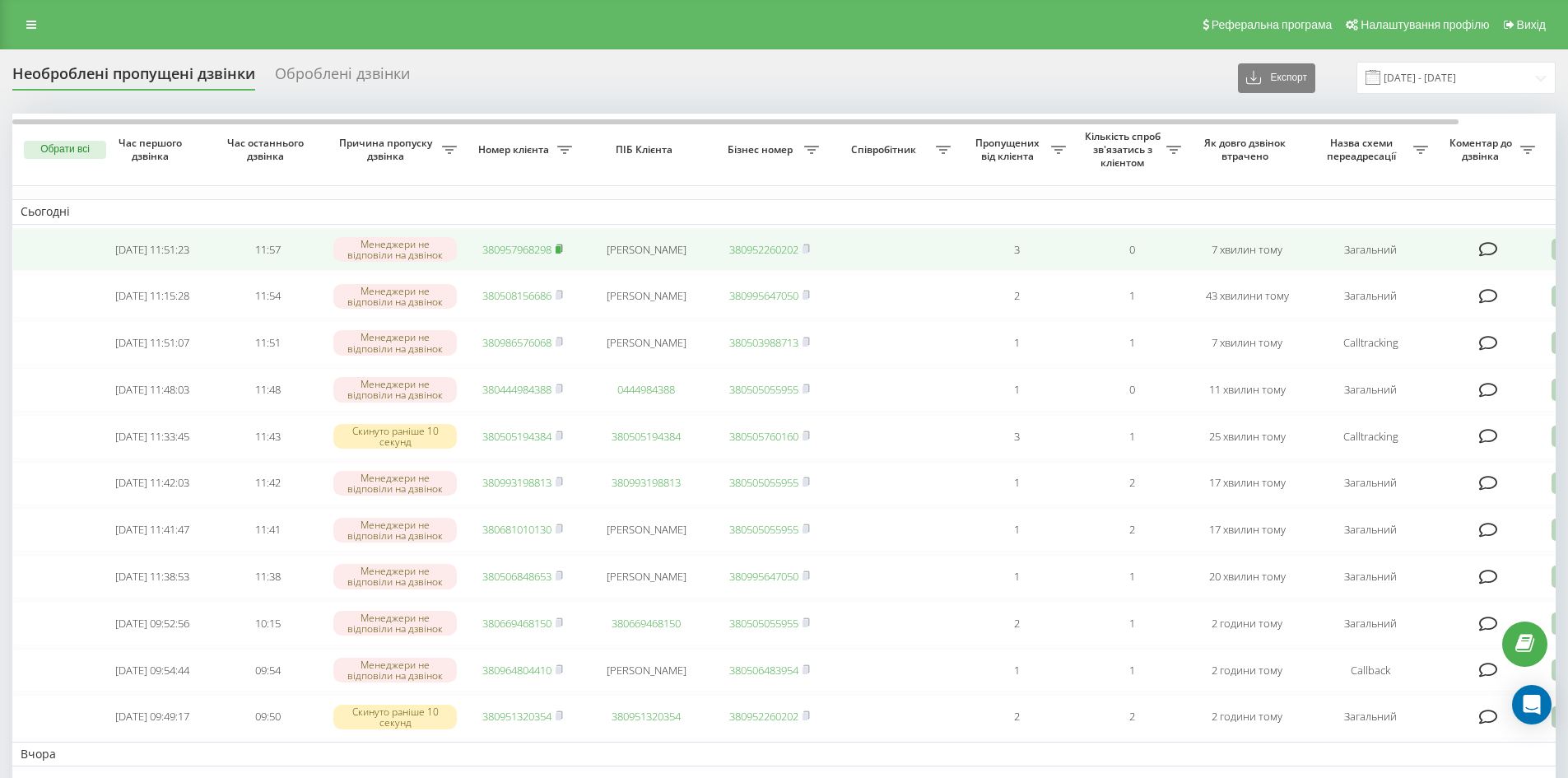
click at [561, 249] on rect at bounding box center [558, 250] width 5 height 7
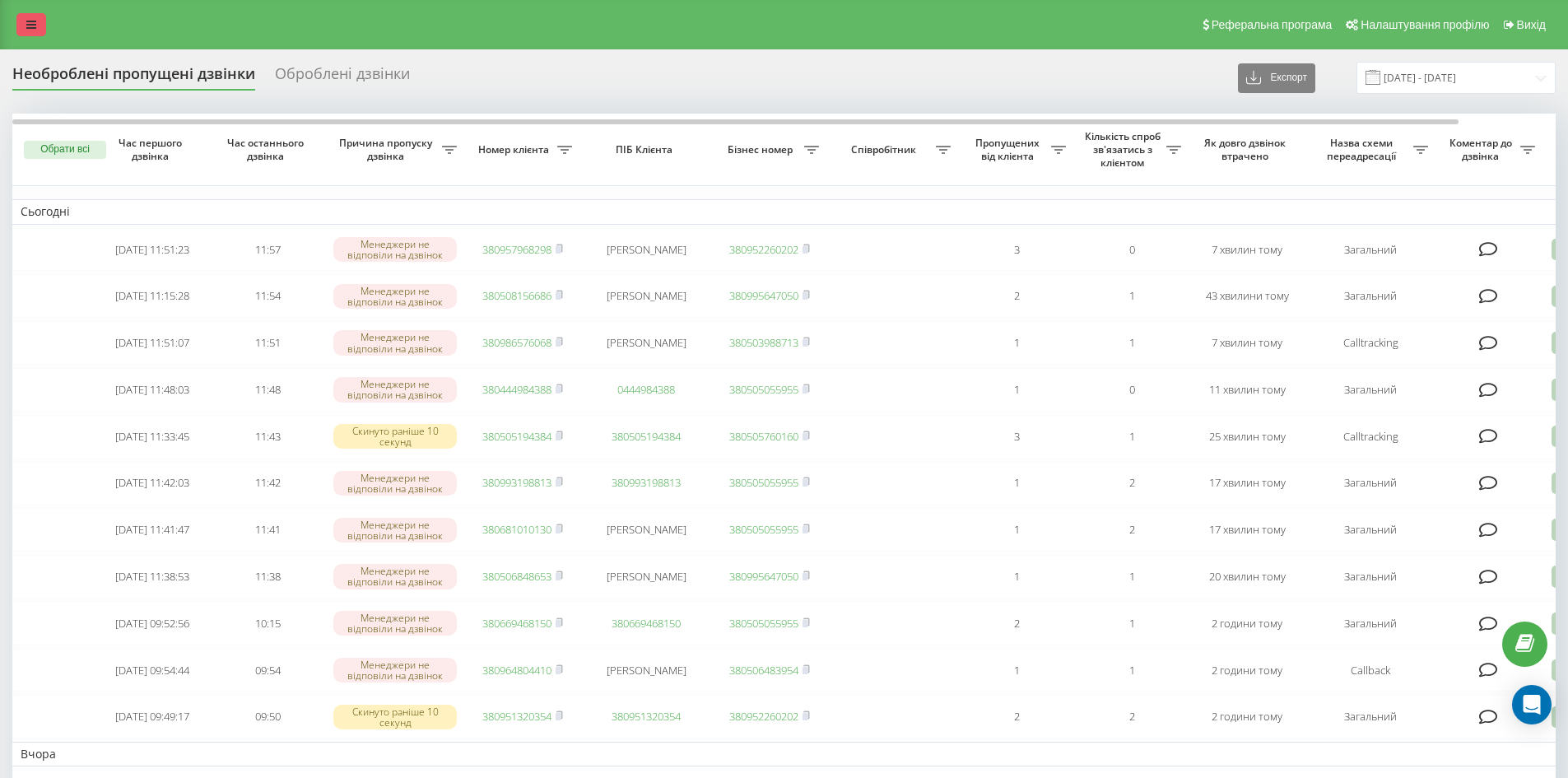
click at [21, 21] on link at bounding box center [31, 25] width 30 height 23
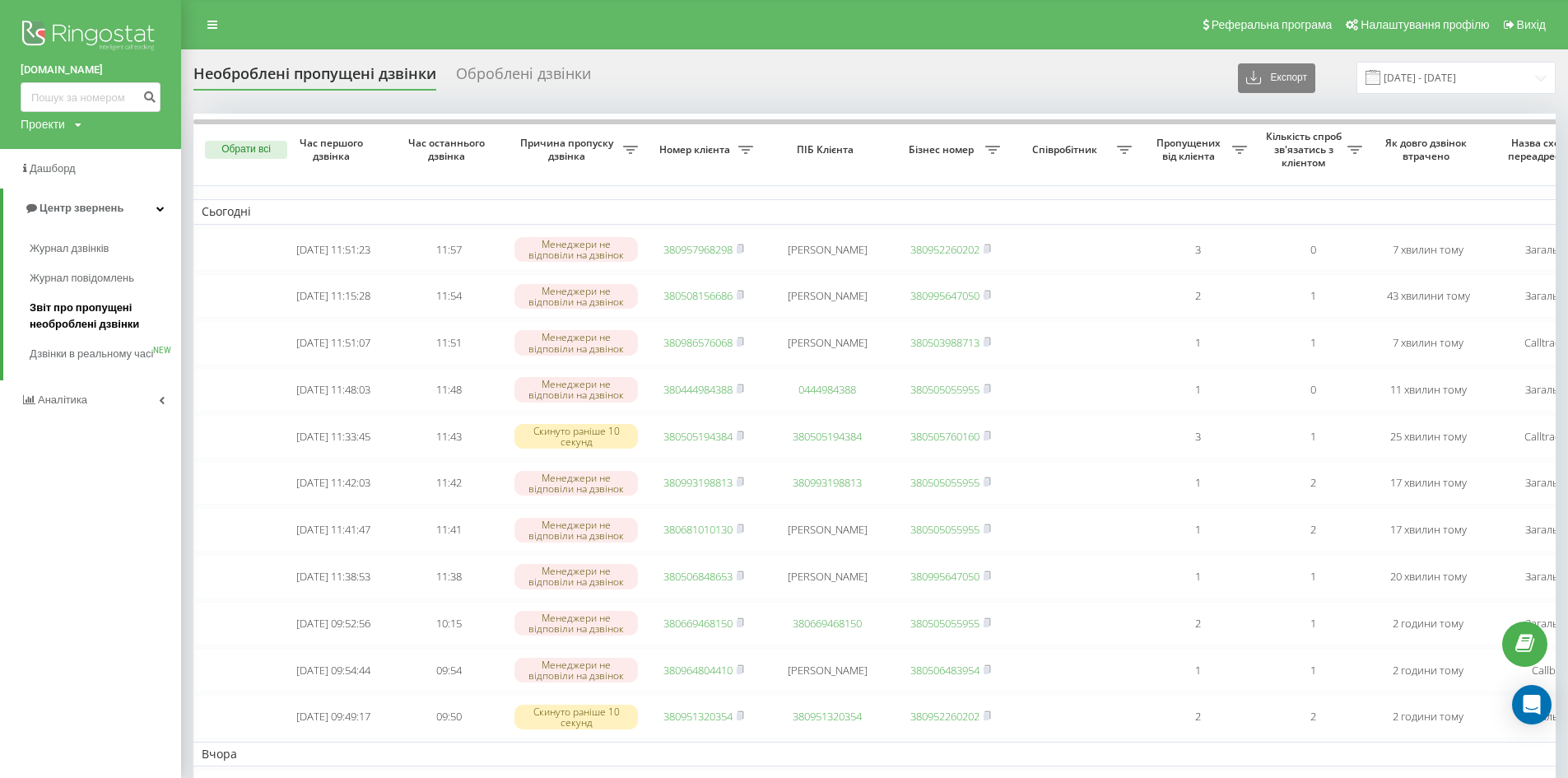
click at [83, 321] on span "Звіт про пропущені необроблені дзвінки" at bounding box center [101, 316] width 143 height 33
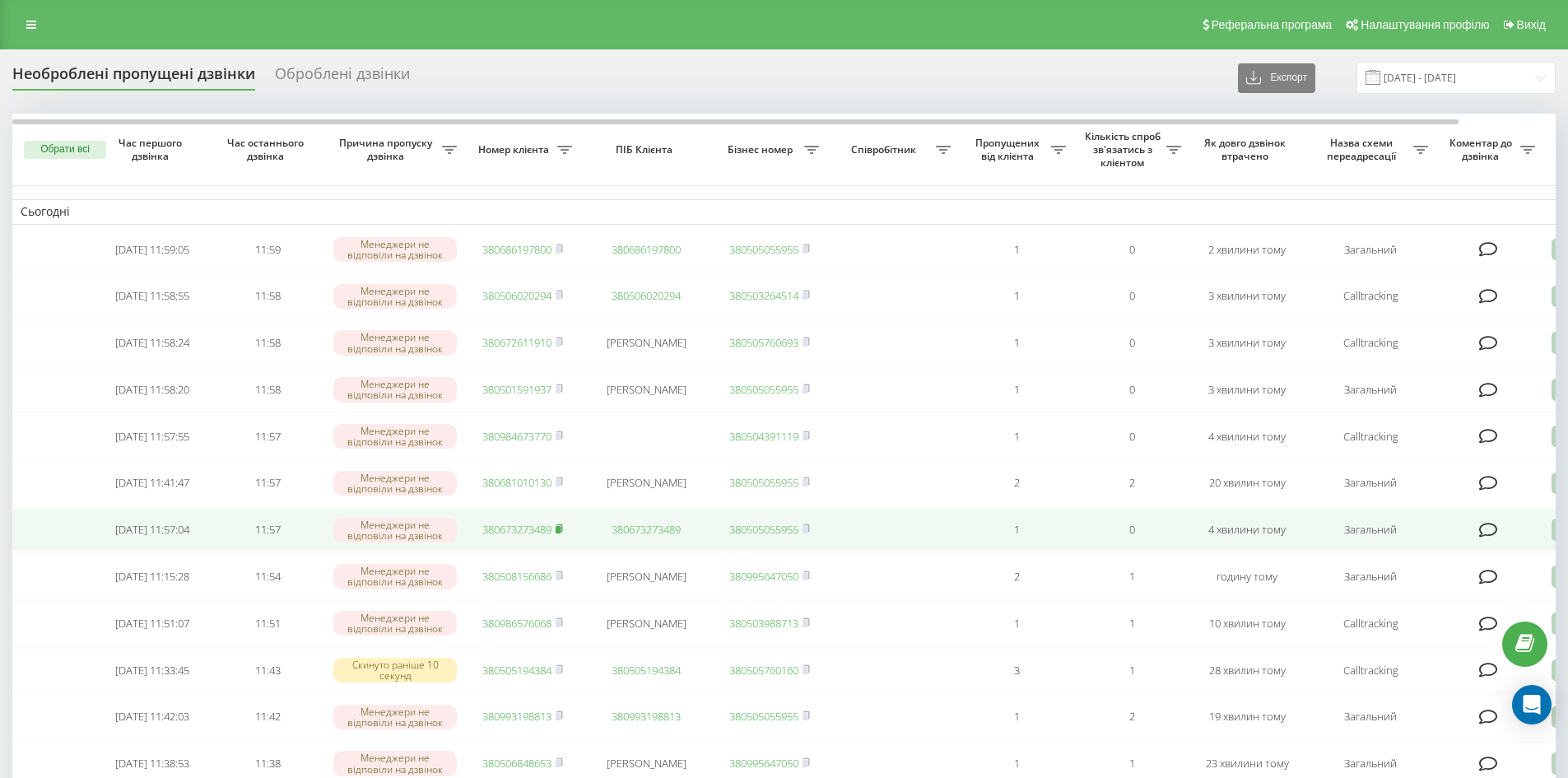
click at [561, 533] on rect at bounding box center [558, 529] width 5 height 7
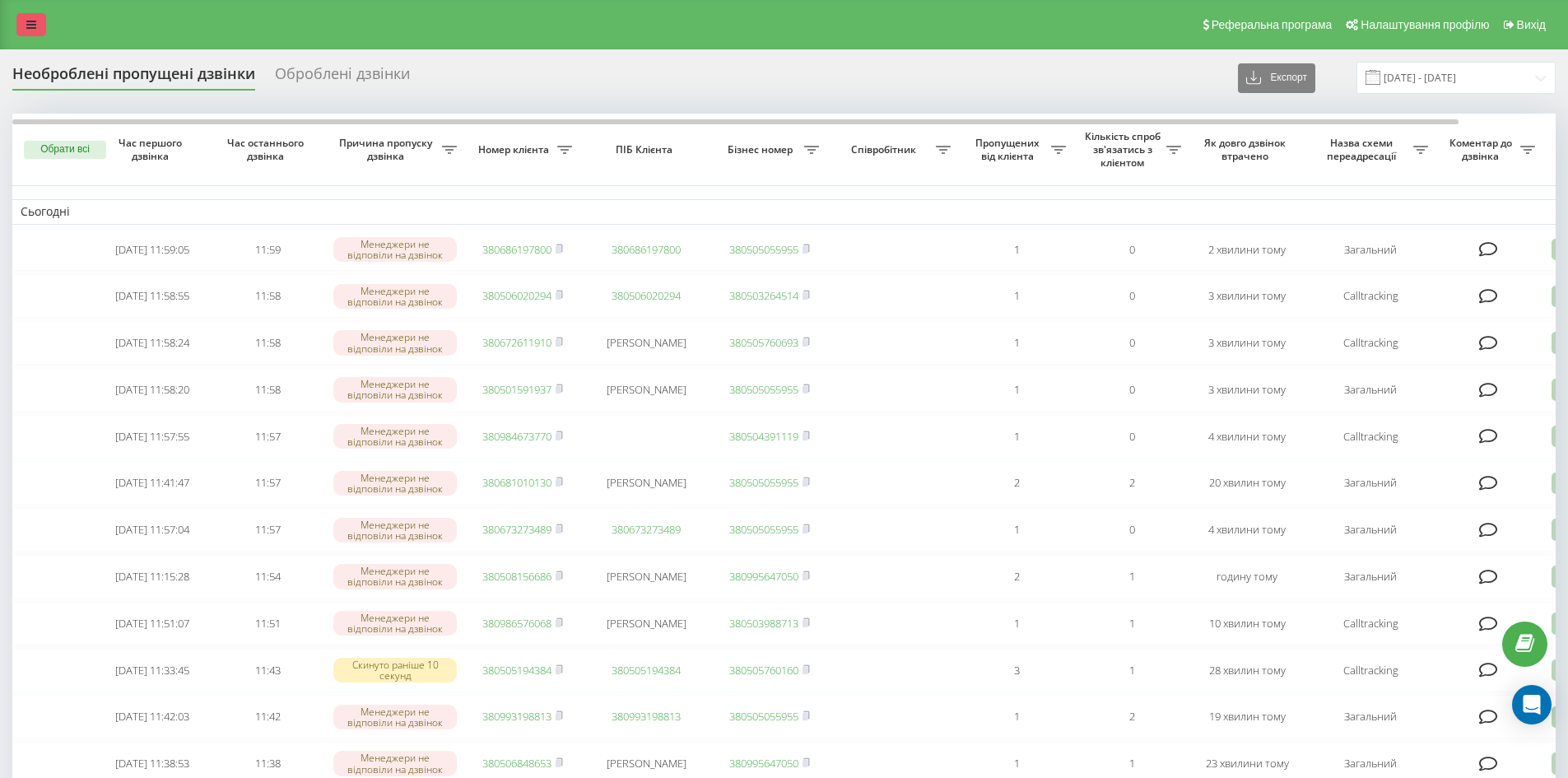
click at [27, 25] on icon at bounding box center [31, 25] width 10 height 12
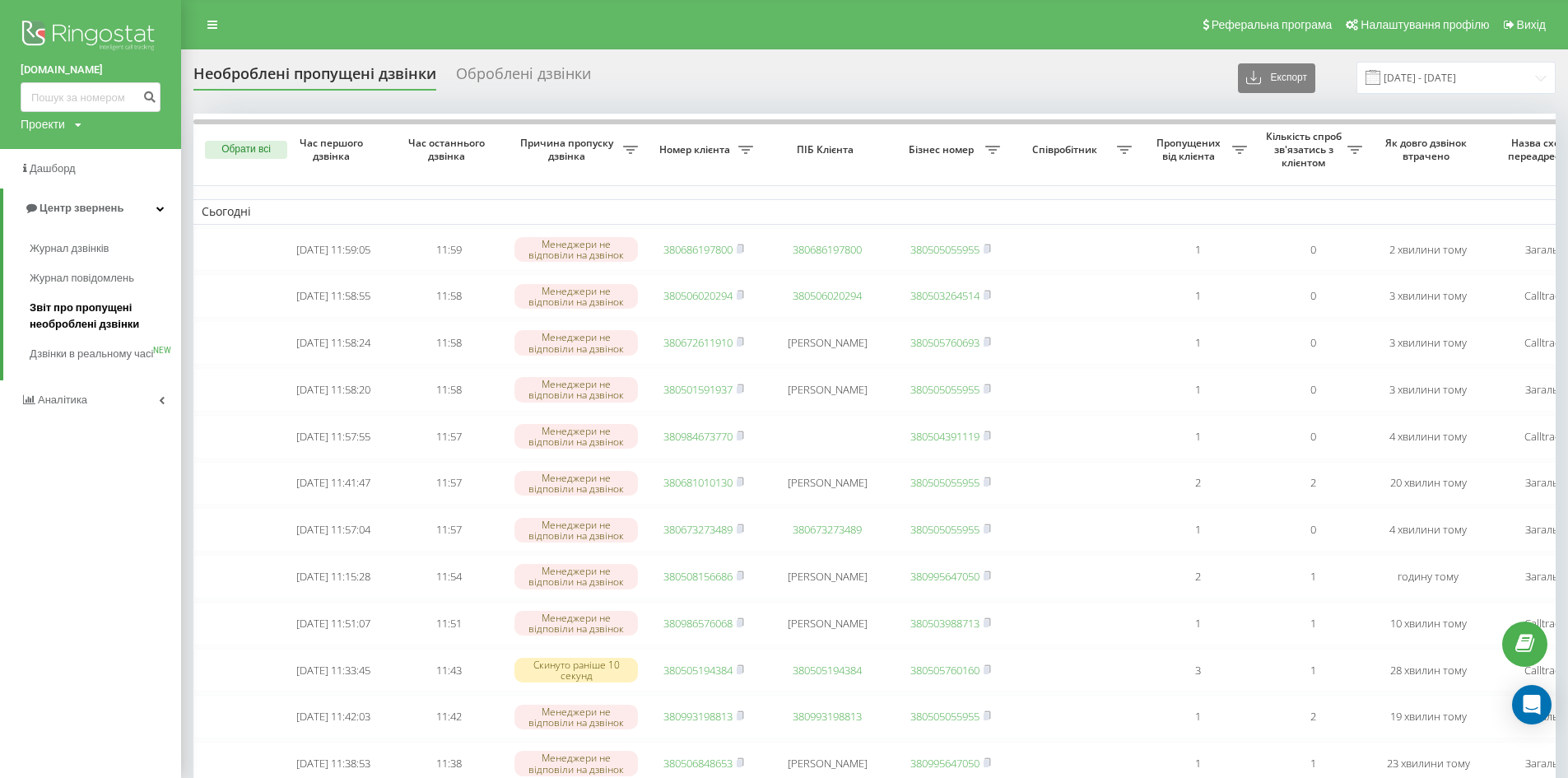
click at [109, 313] on span "Звіт про пропущені необроблені дзвінки" at bounding box center [101, 316] width 143 height 33
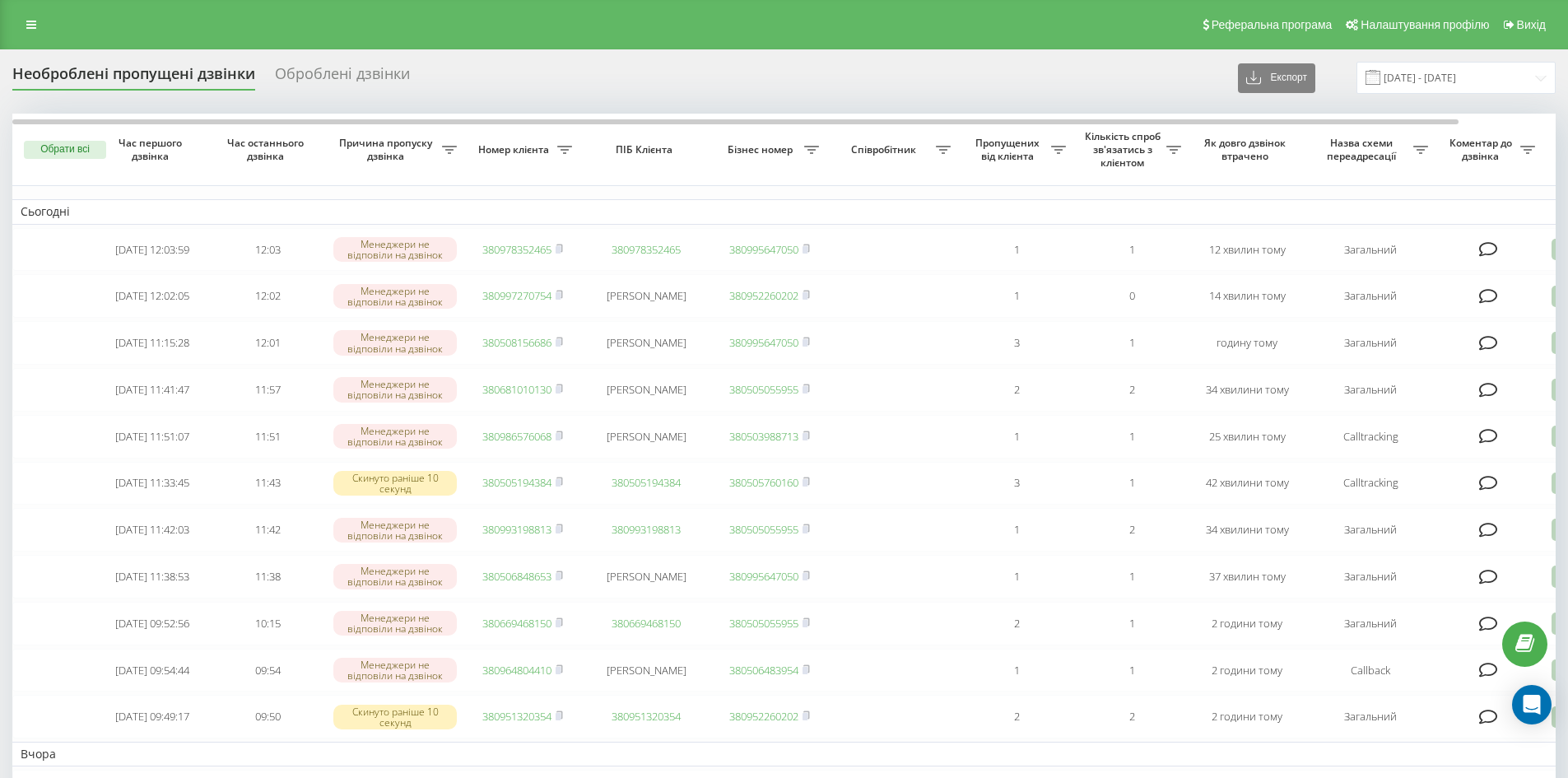
click at [14, 39] on div "Реферальна програма Налаштування профілю Вихід" at bounding box center [784, 25] width 1568 height 49
click at [38, 20] on link at bounding box center [31, 25] width 30 height 23
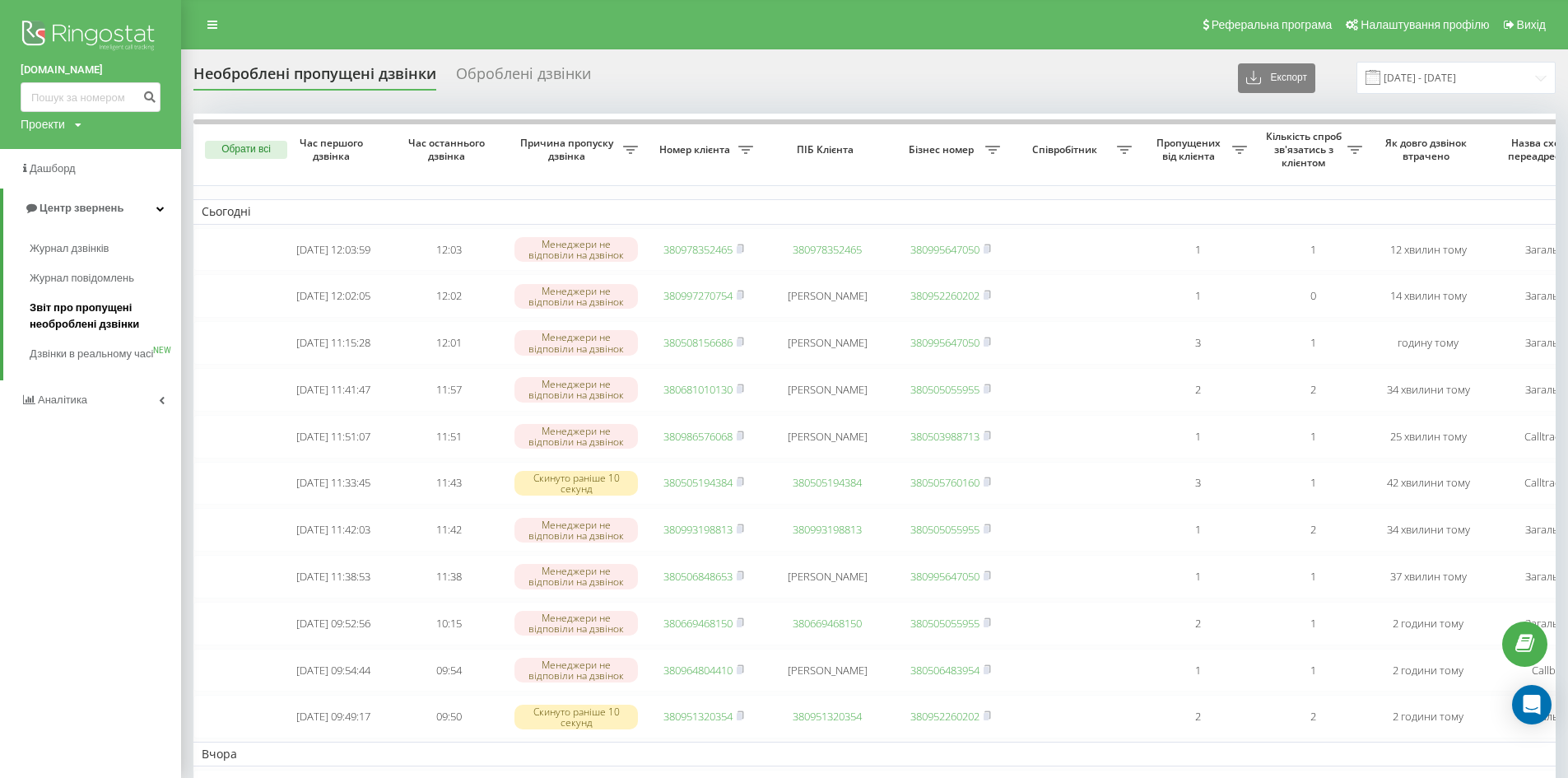
click at [118, 315] on span "Звіт про пропущені необроблені дзвінки" at bounding box center [101, 316] width 143 height 33
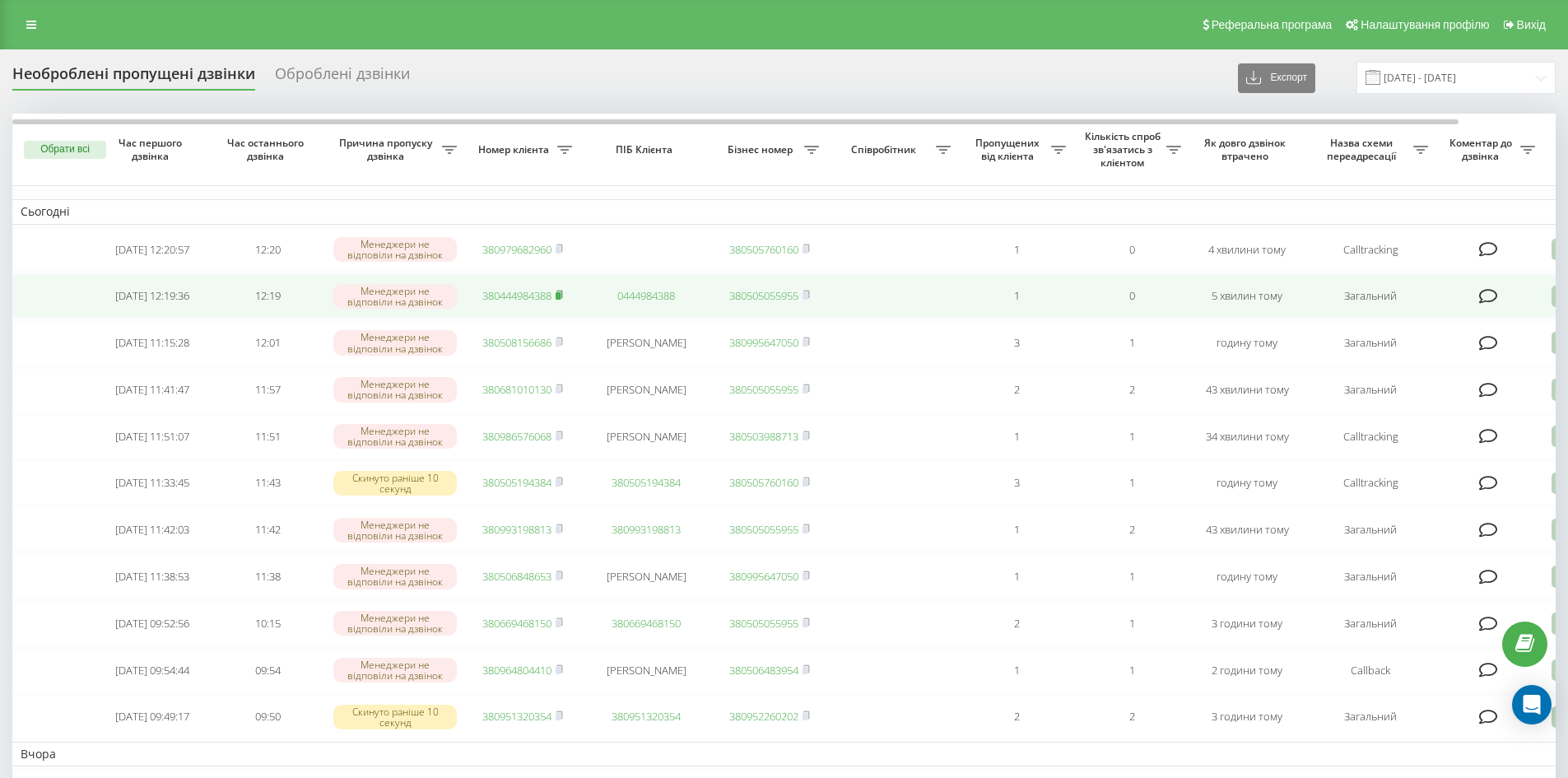
click at [561, 297] on rect at bounding box center [558, 295] width 5 height 7
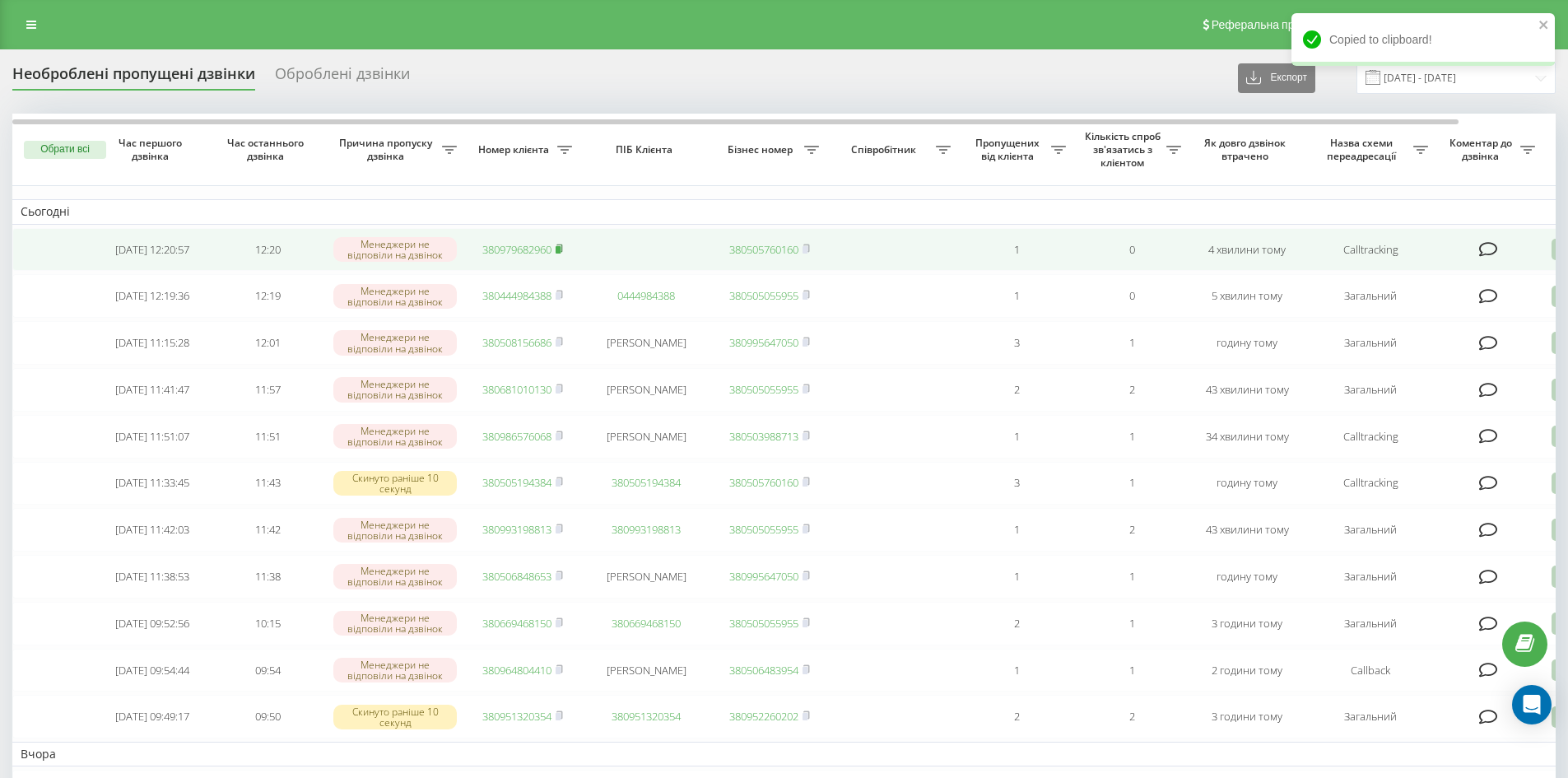
click at [561, 247] on icon at bounding box center [559, 249] width 7 height 10
click at [561, 249] on rect at bounding box center [558, 250] width 5 height 7
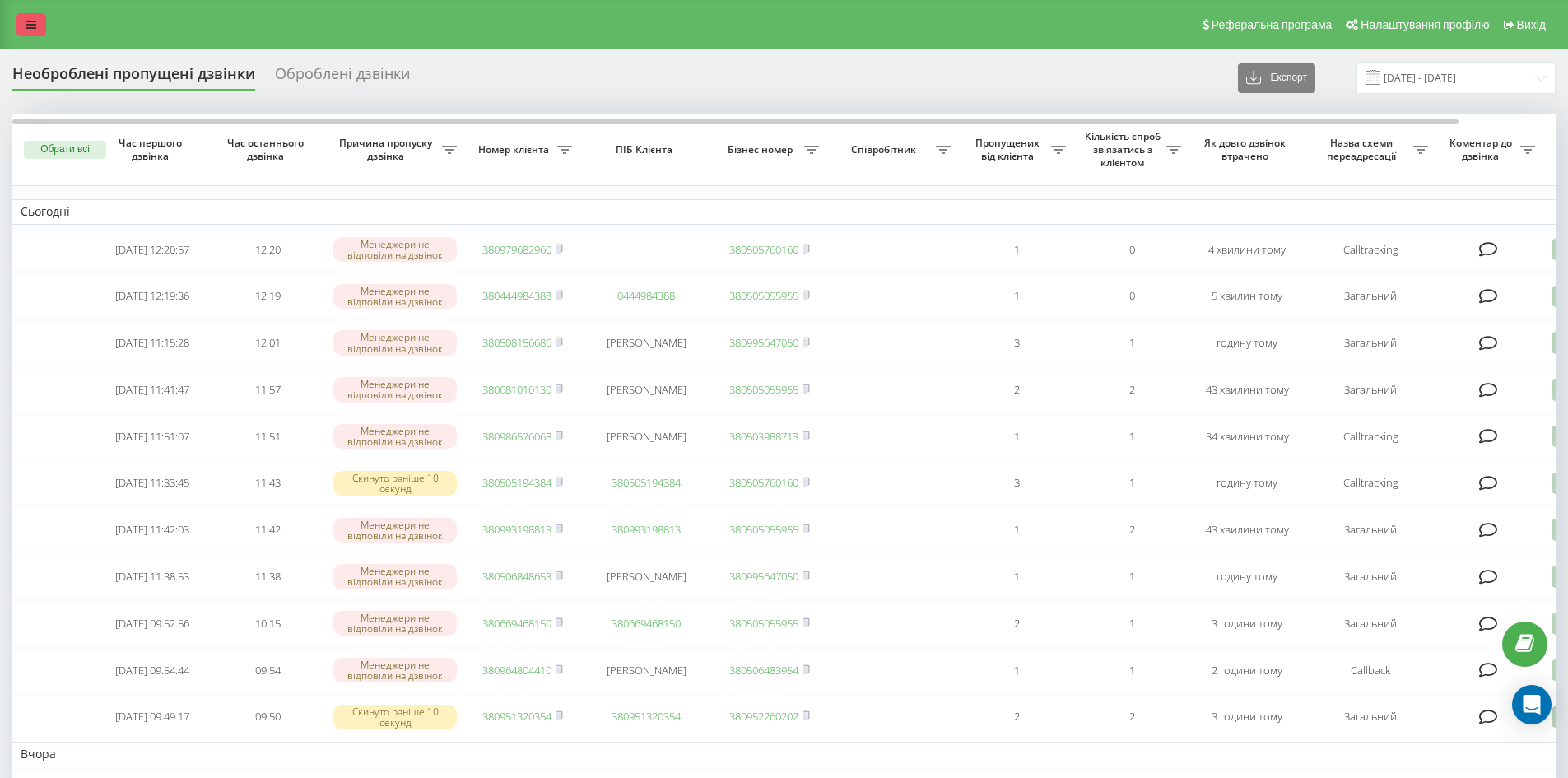
click at [31, 21] on icon at bounding box center [31, 25] width 10 height 12
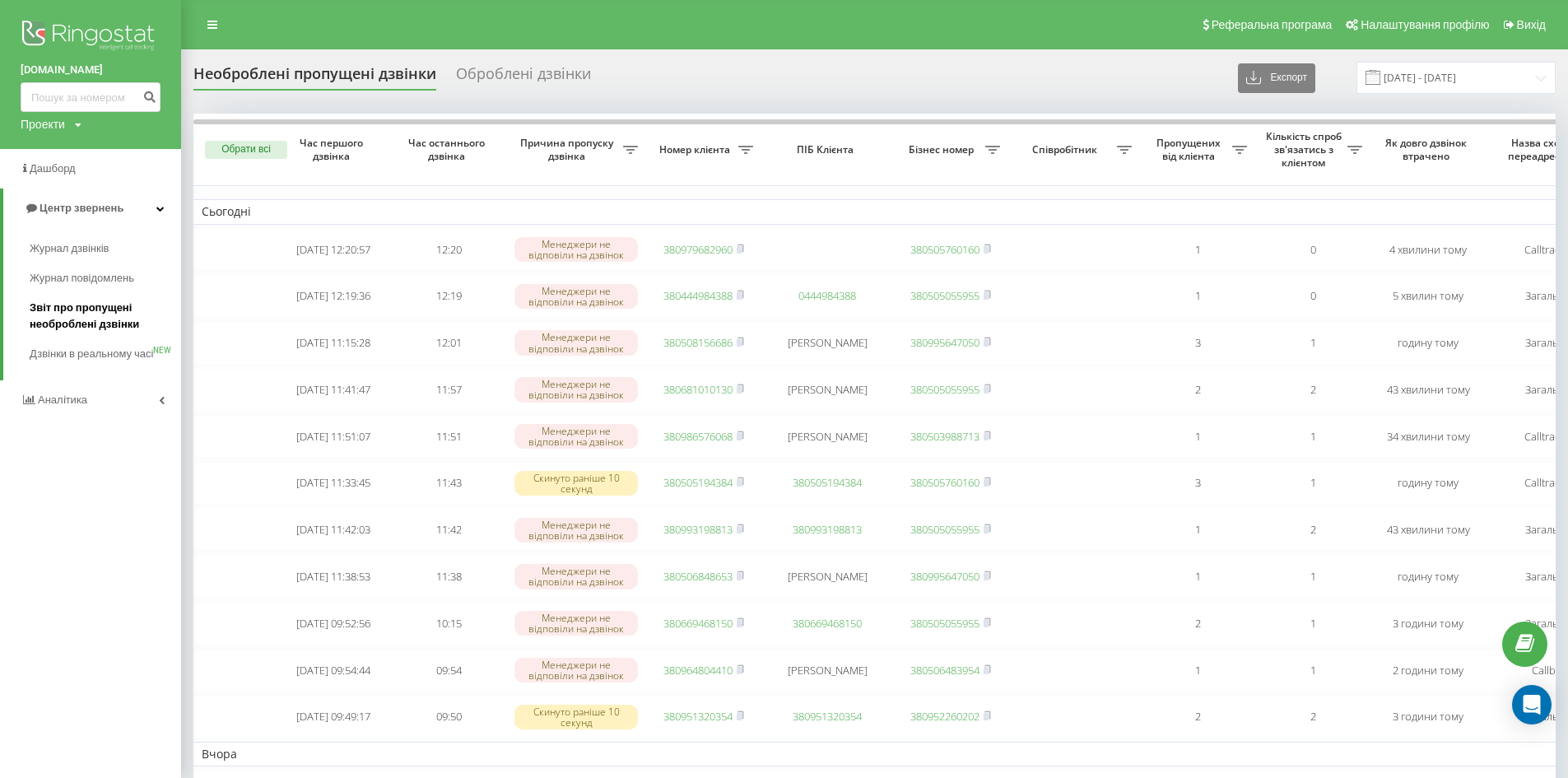
click at [73, 305] on span "Звіт про пропущені необроблені дзвінки" at bounding box center [101, 316] width 143 height 33
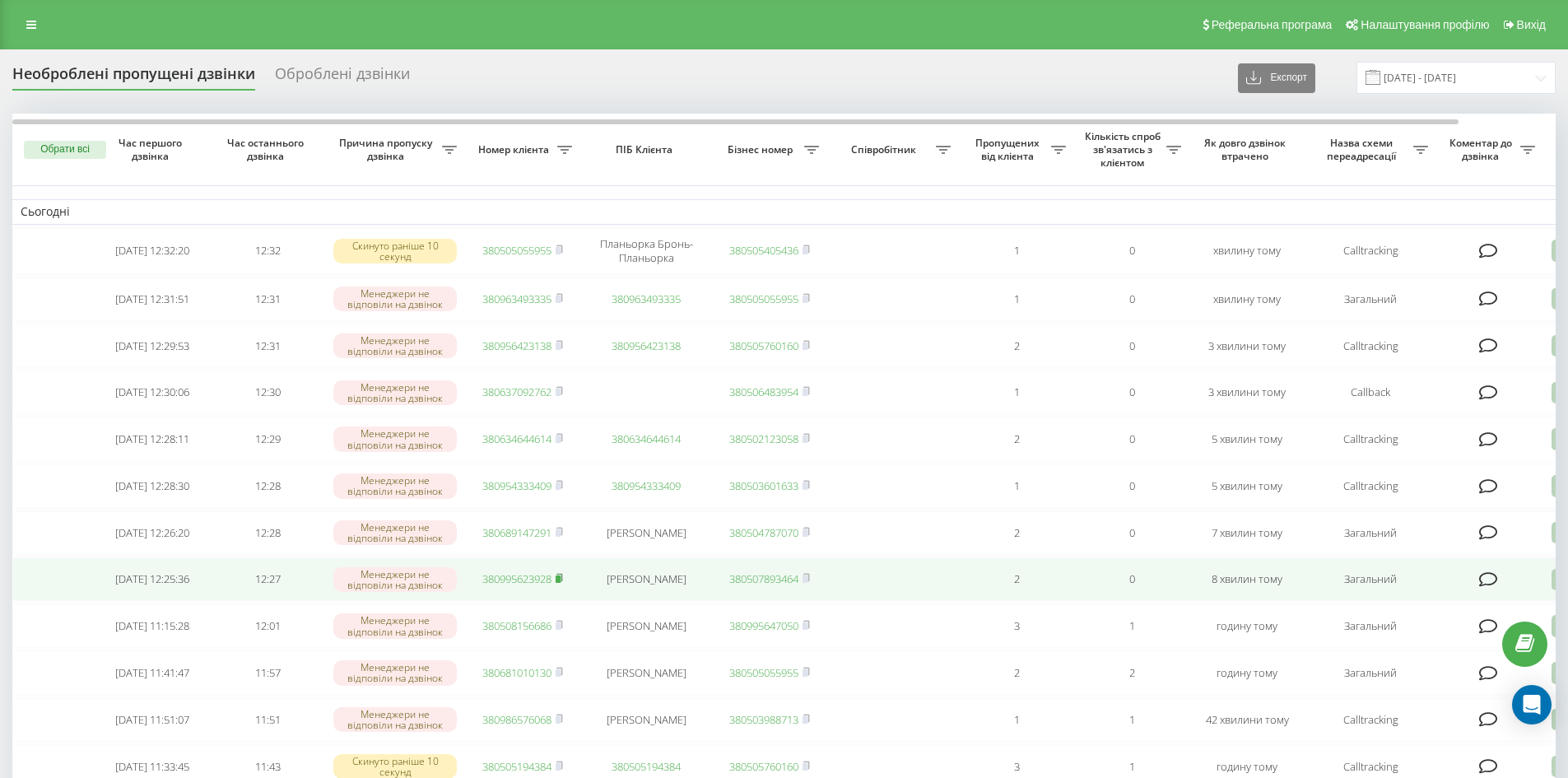
click at [561, 583] on rect at bounding box center [558, 579] width 5 height 7
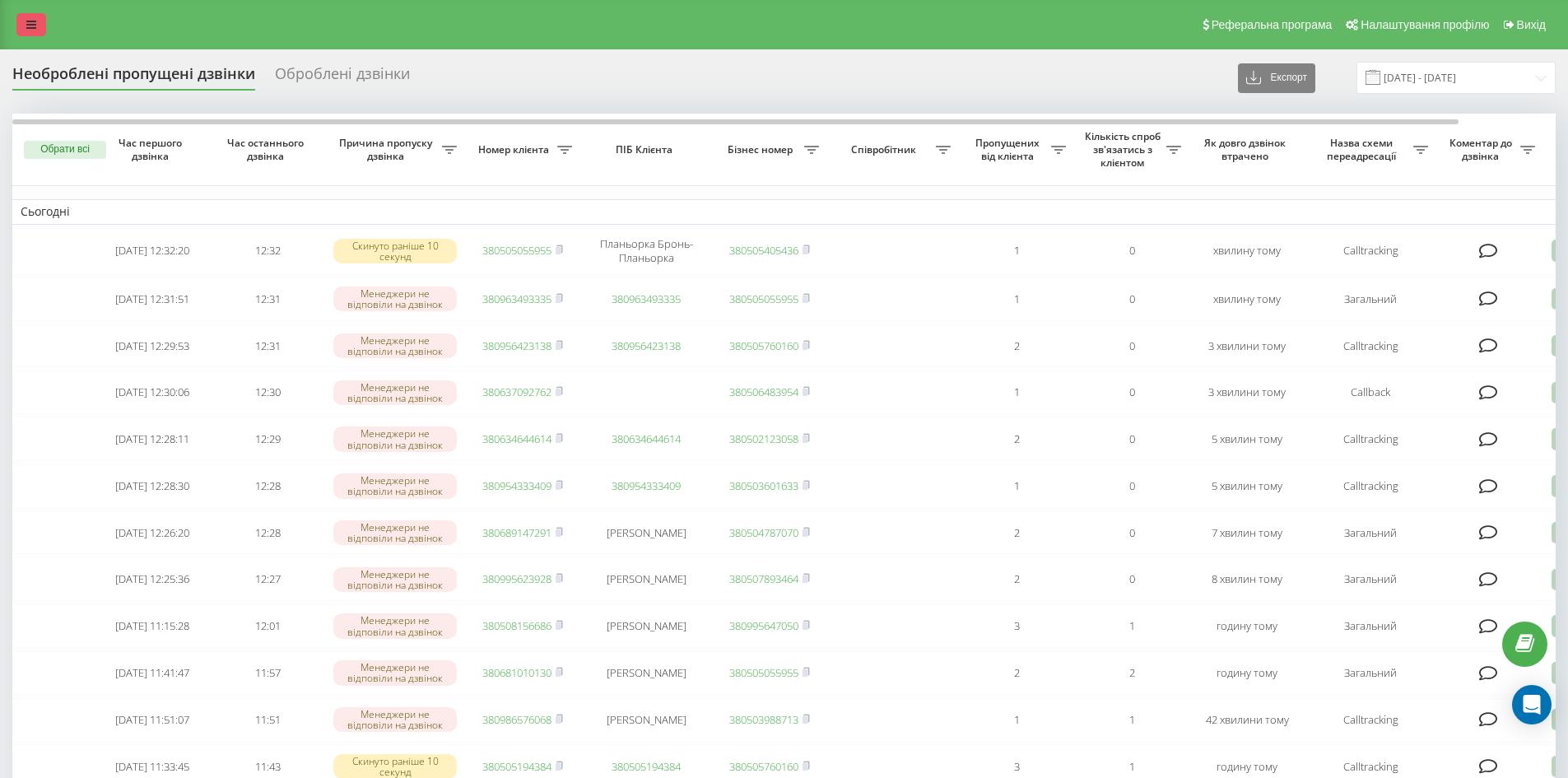
click at [30, 16] on link at bounding box center [31, 25] width 30 height 23
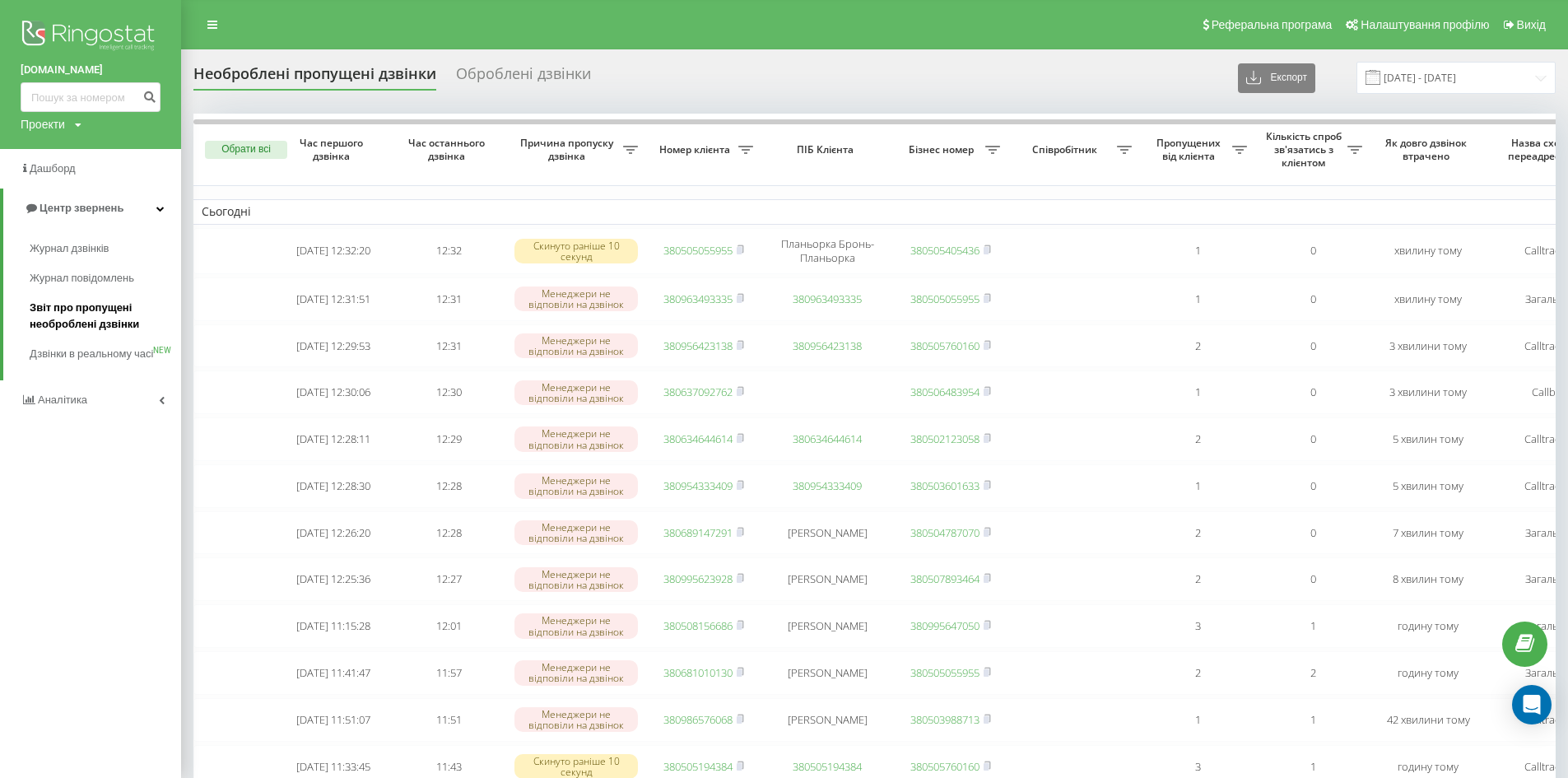
click at [70, 319] on span "Звіт про пропущені необроблені дзвінки" at bounding box center [101, 316] width 143 height 33
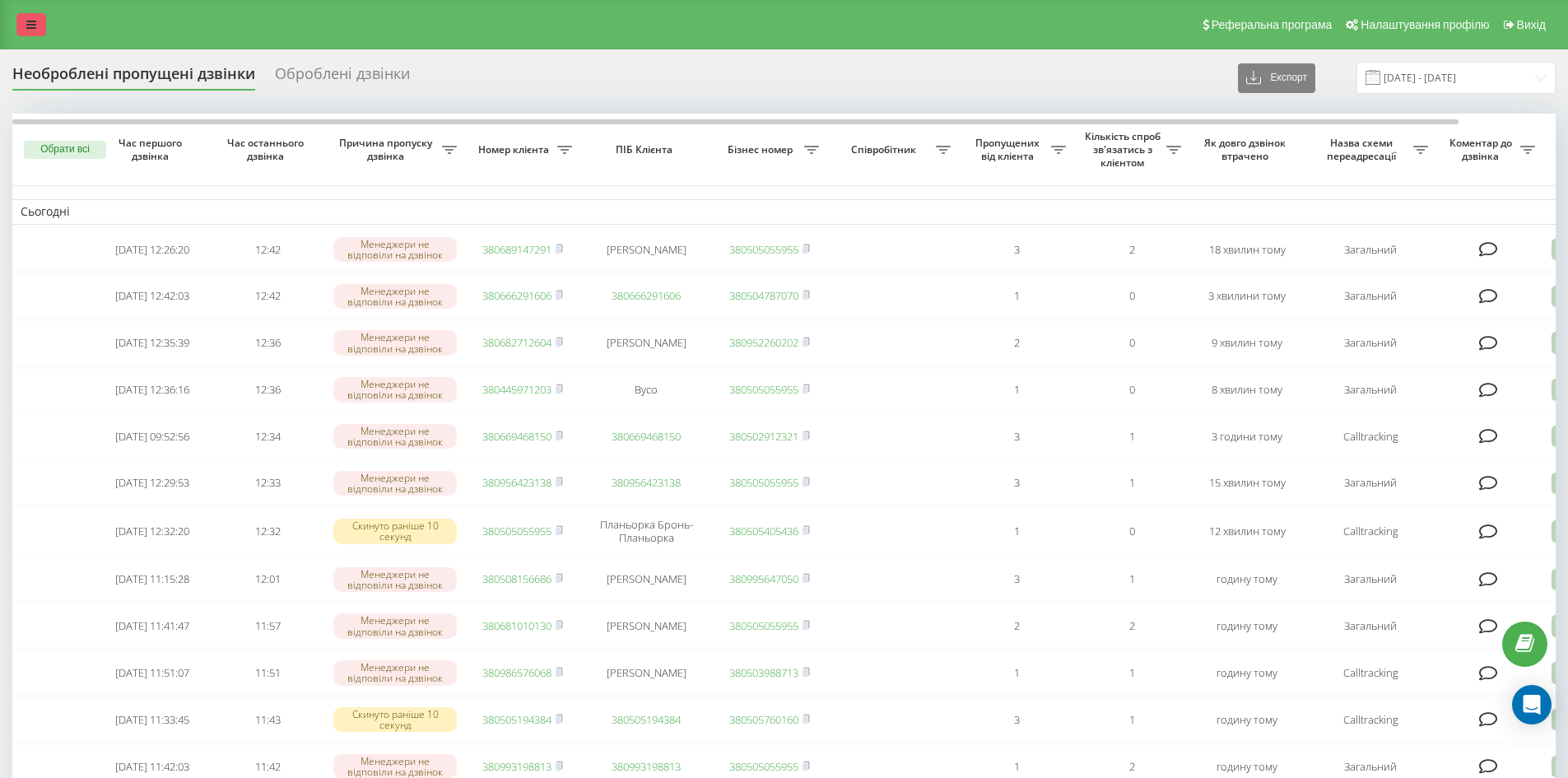
click at [21, 22] on link at bounding box center [31, 25] width 30 height 23
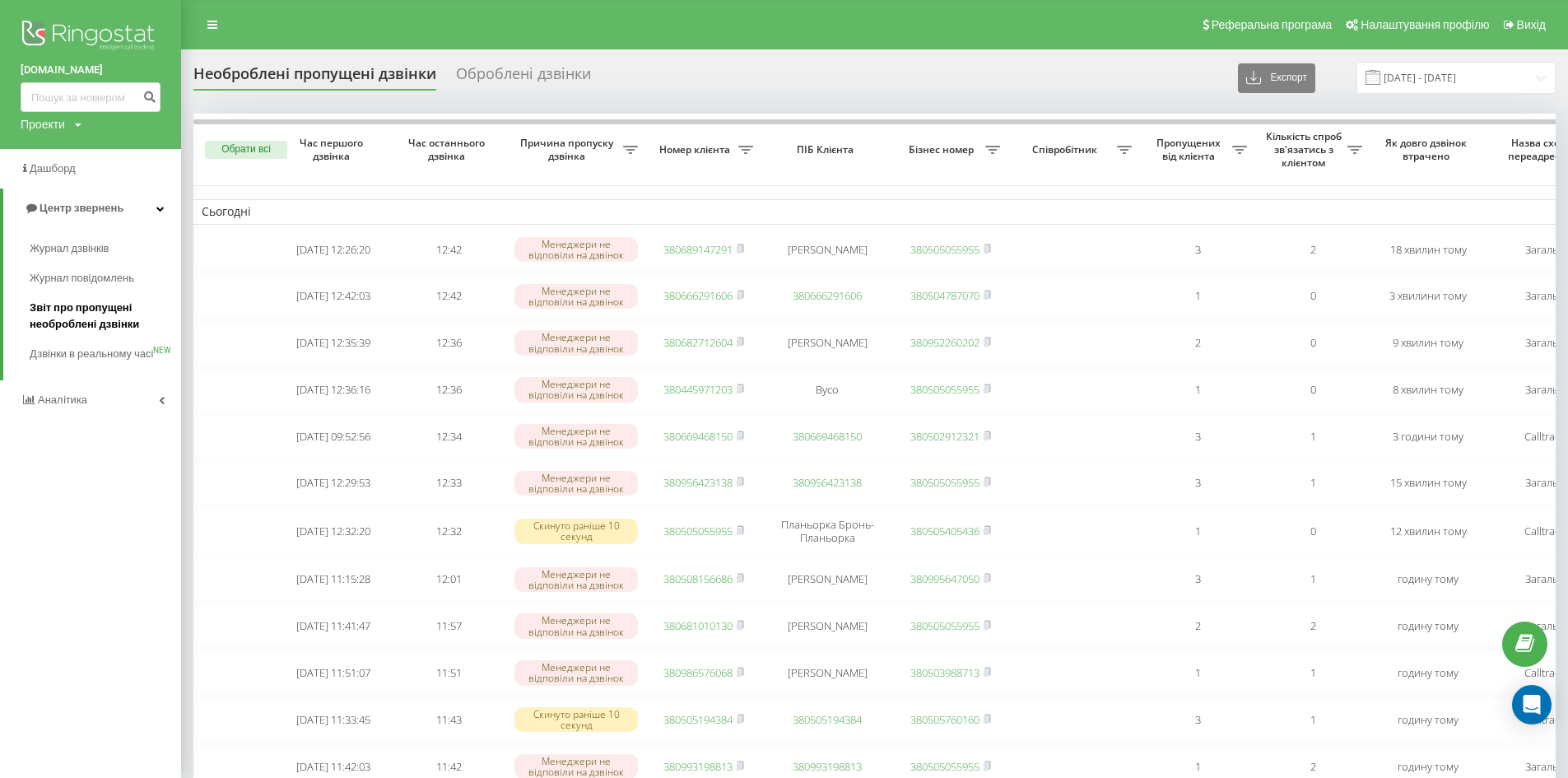
click at [96, 308] on span "Звіт про пропущені необроблені дзвінки" at bounding box center [101, 316] width 143 height 33
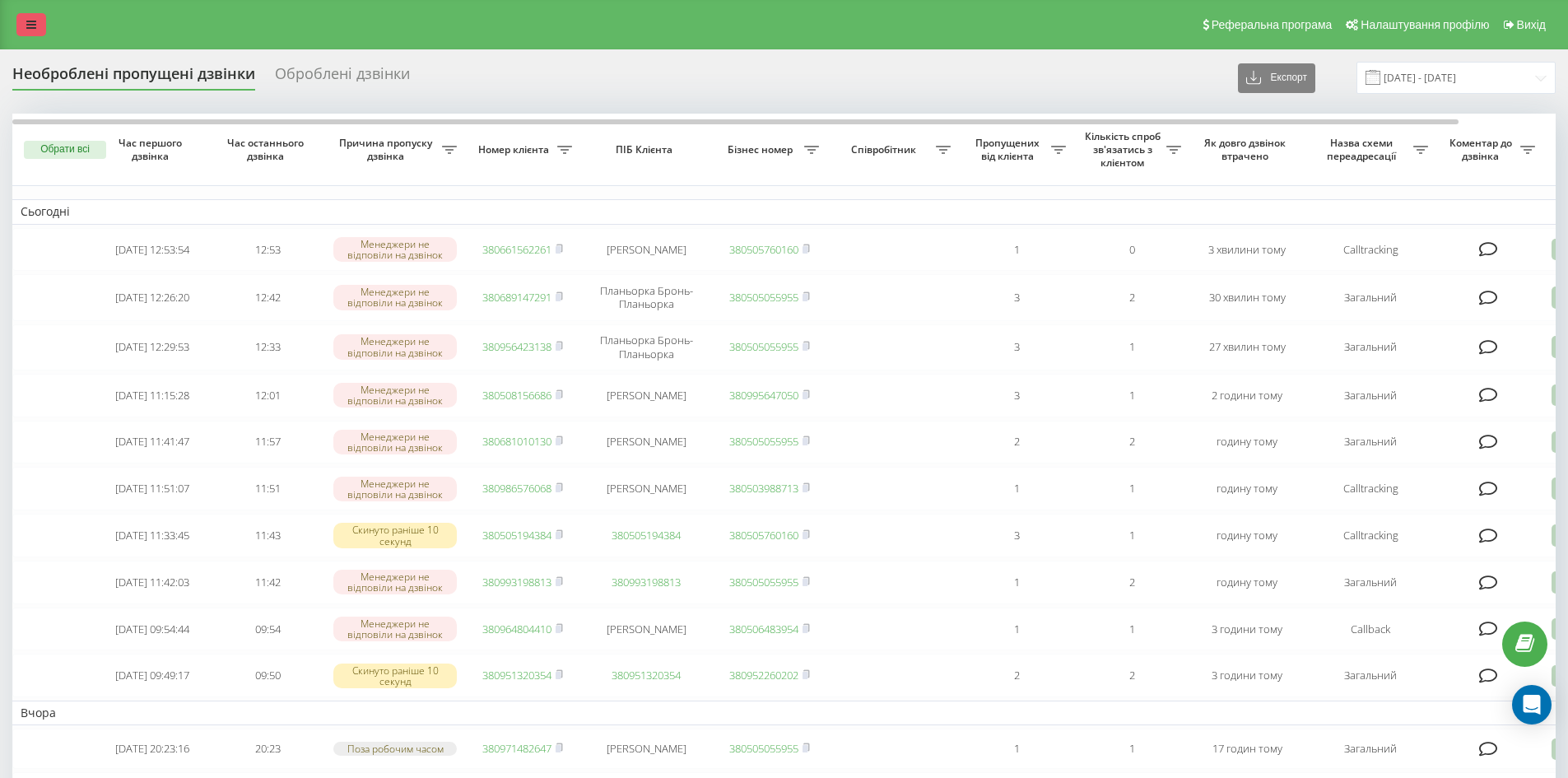
click at [38, 30] on link at bounding box center [31, 25] width 30 height 23
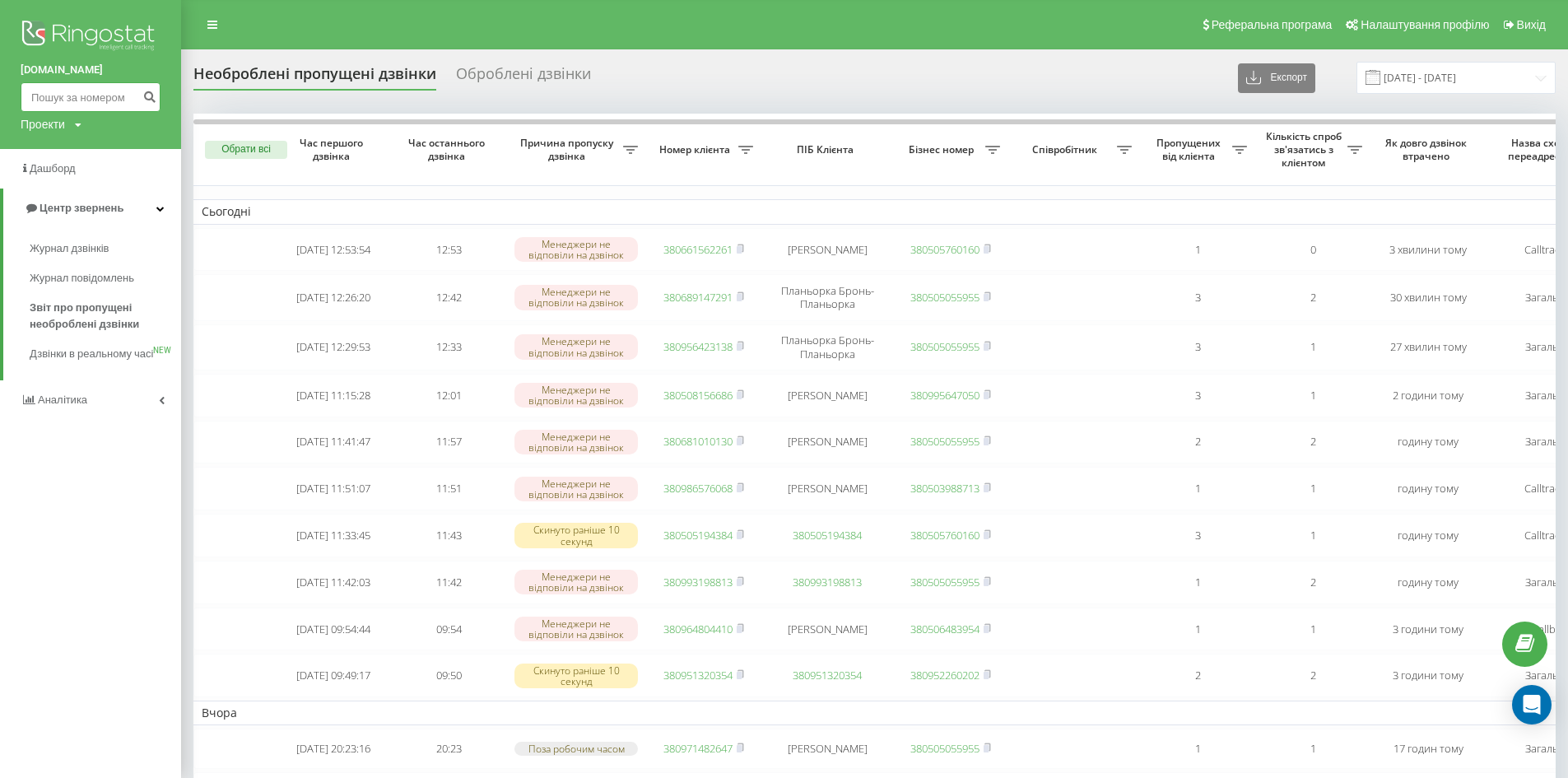
click at [96, 102] on input at bounding box center [91, 97] width 140 height 30
paste input "380635728849"
drag, startPoint x: 44, startPoint y: 97, endPoint x: 0, endPoint y: 114, distance: 47.2
click at [0, 109] on div "bazismed.com 380635728849 Проекти bazismed.com" at bounding box center [91, 74] width 181 height 149
type input "0635728849"
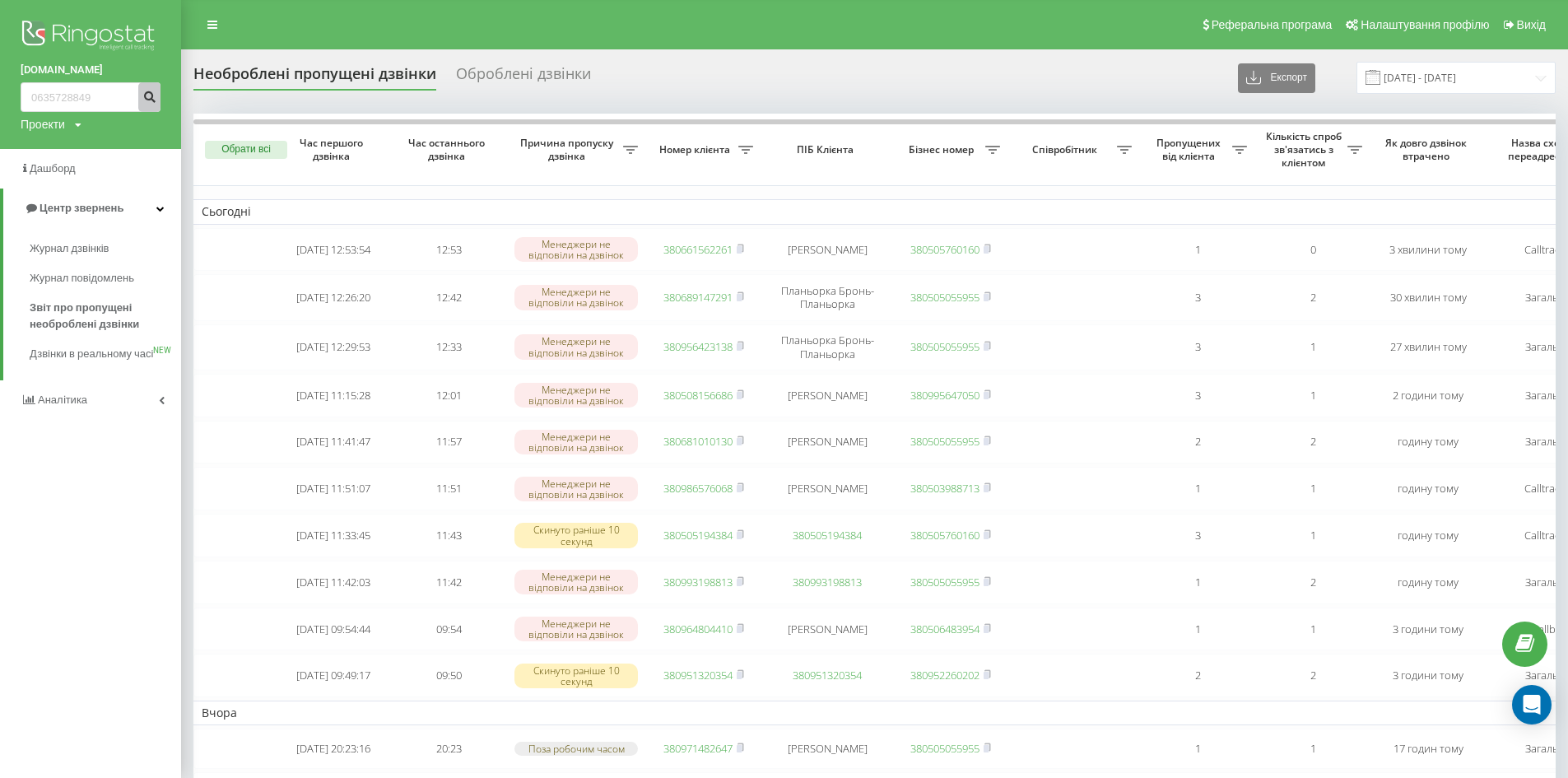
click at [155, 96] on icon "submit" at bounding box center [149, 95] width 14 height 10
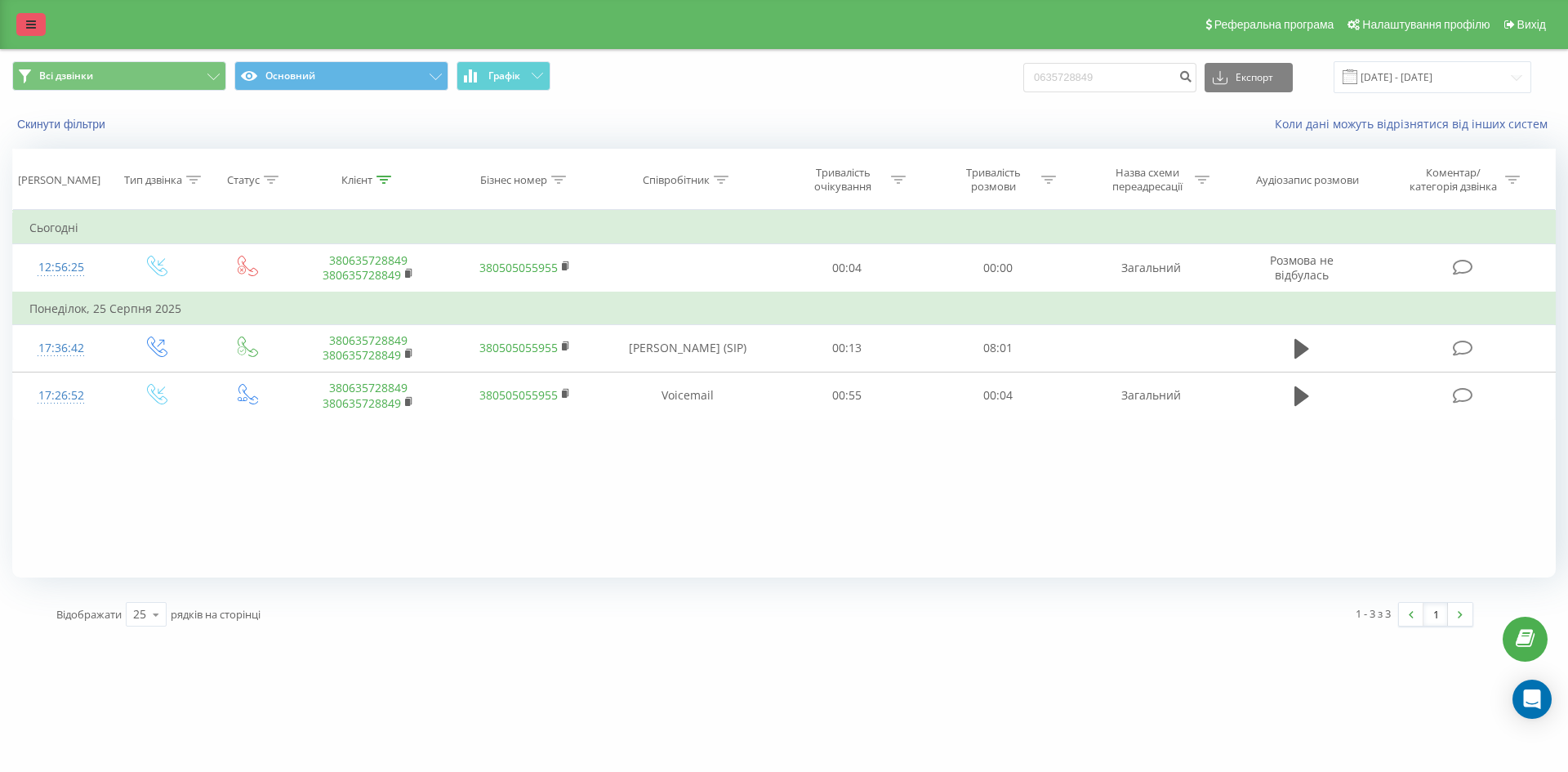
click at [34, 16] on link at bounding box center [31, 25] width 29 height 23
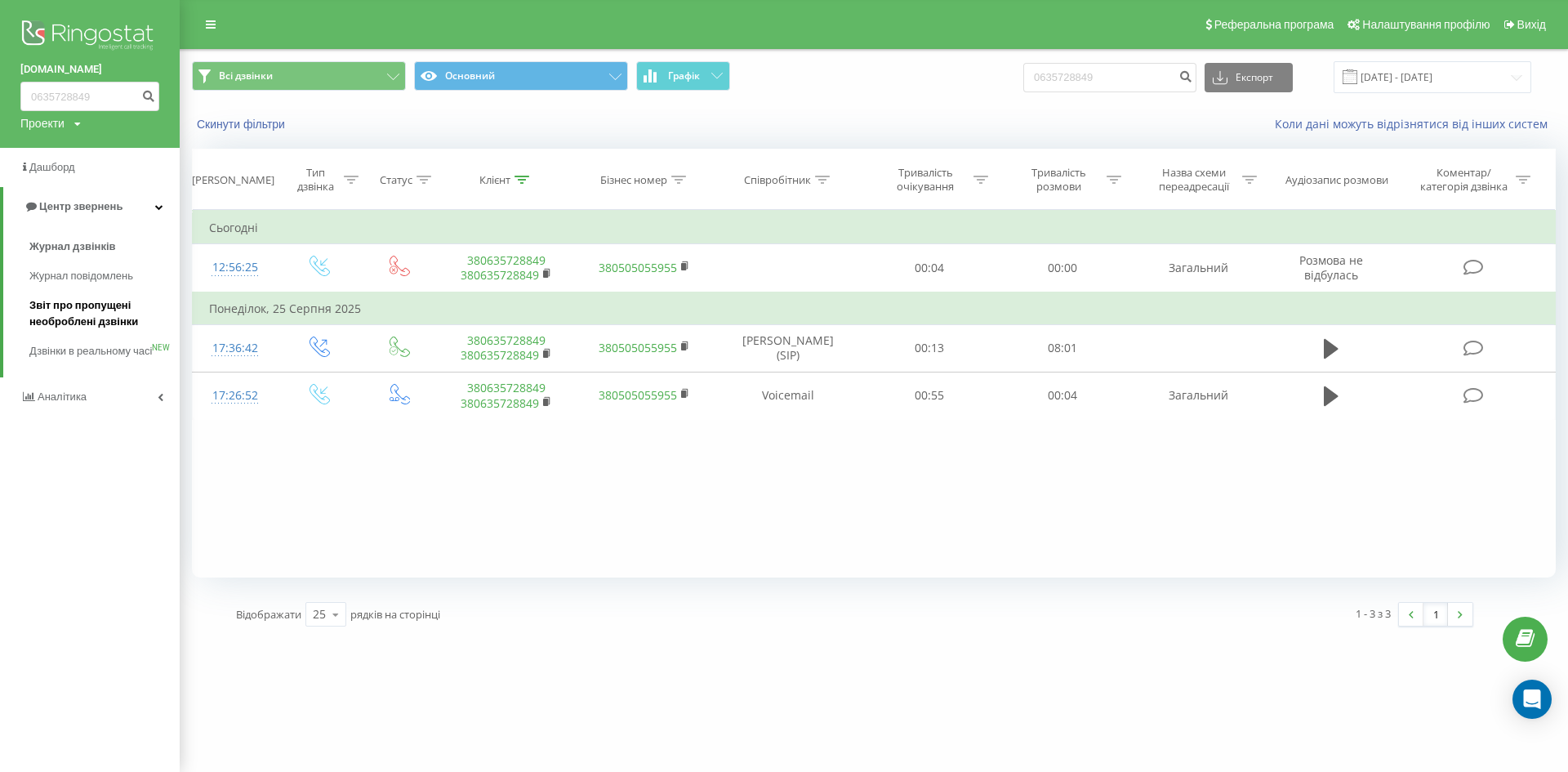
click at [65, 312] on span "Звіт про пропущені необроблені дзвінки" at bounding box center [101, 313] width 142 height 33
